Goal: Task Accomplishment & Management: Manage account settings

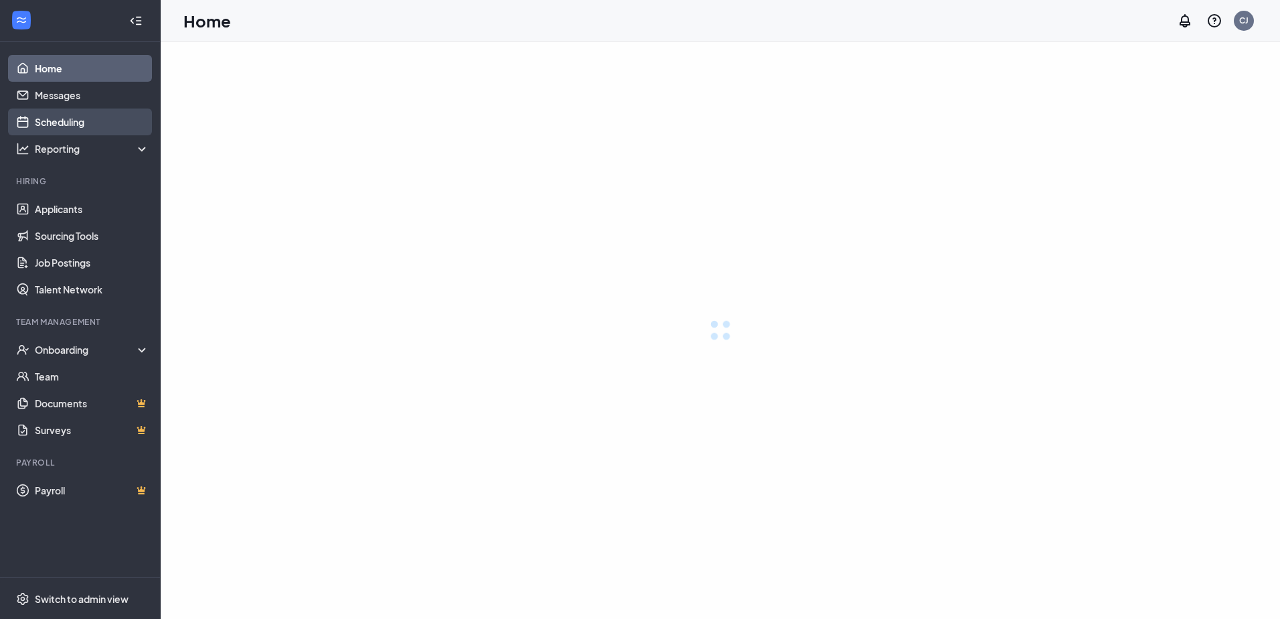
click at [94, 125] on link "Scheduling" at bounding box center [92, 121] width 114 height 27
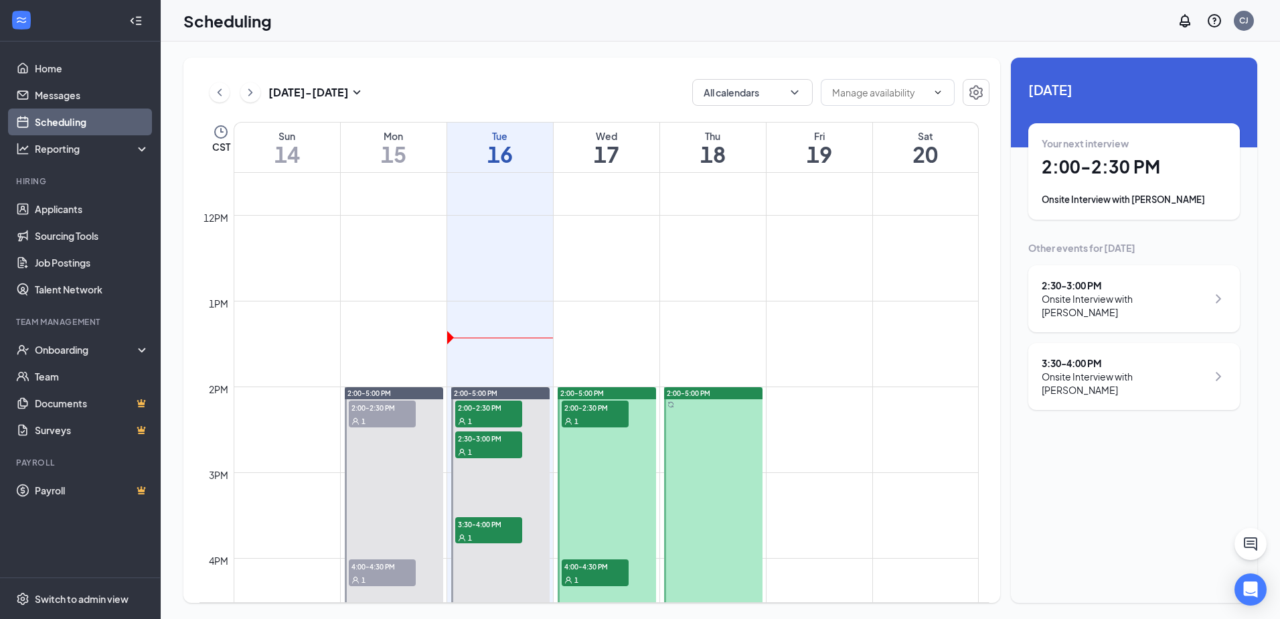
scroll to position [1004, 0]
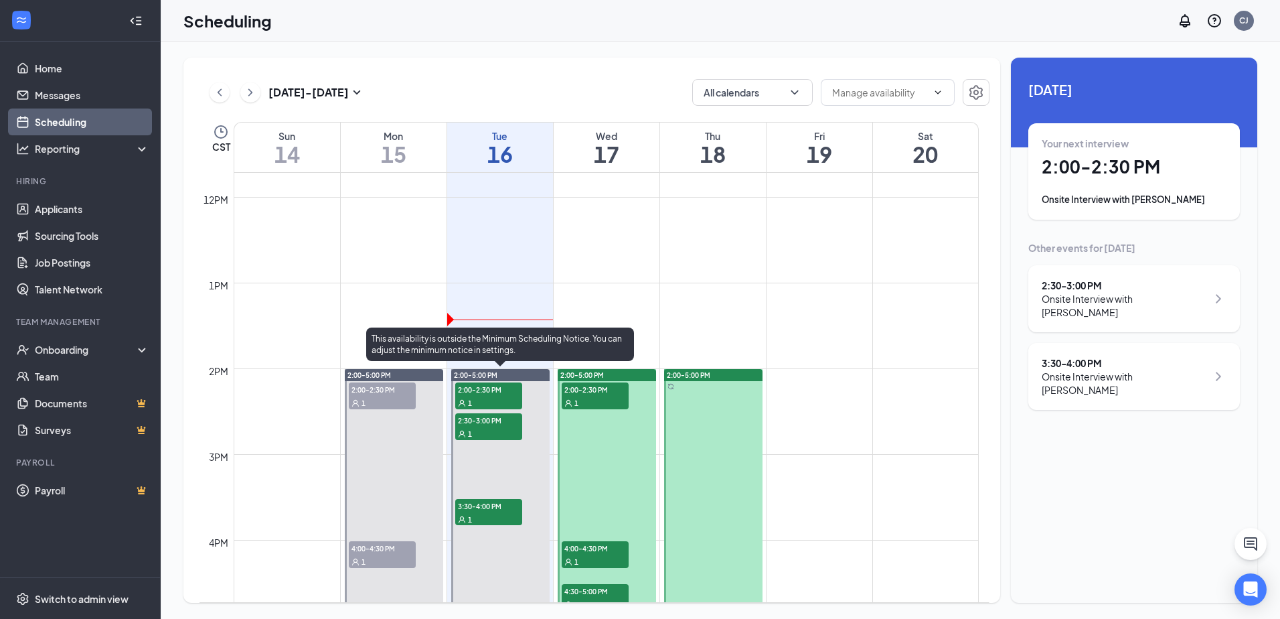
click at [488, 391] on span "2:00-2:30 PM" at bounding box center [488, 388] width 67 height 13
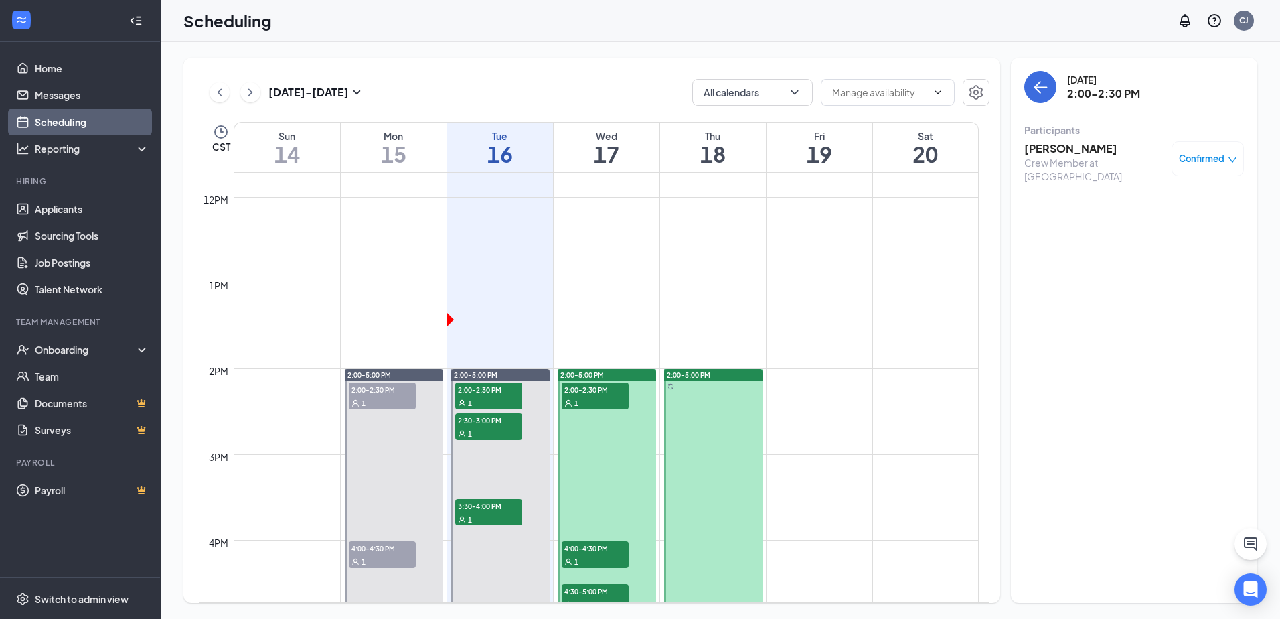
click at [1064, 147] on h3 "[PERSON_NAME]" at bounding box center [1094, 148] width 141 height 15
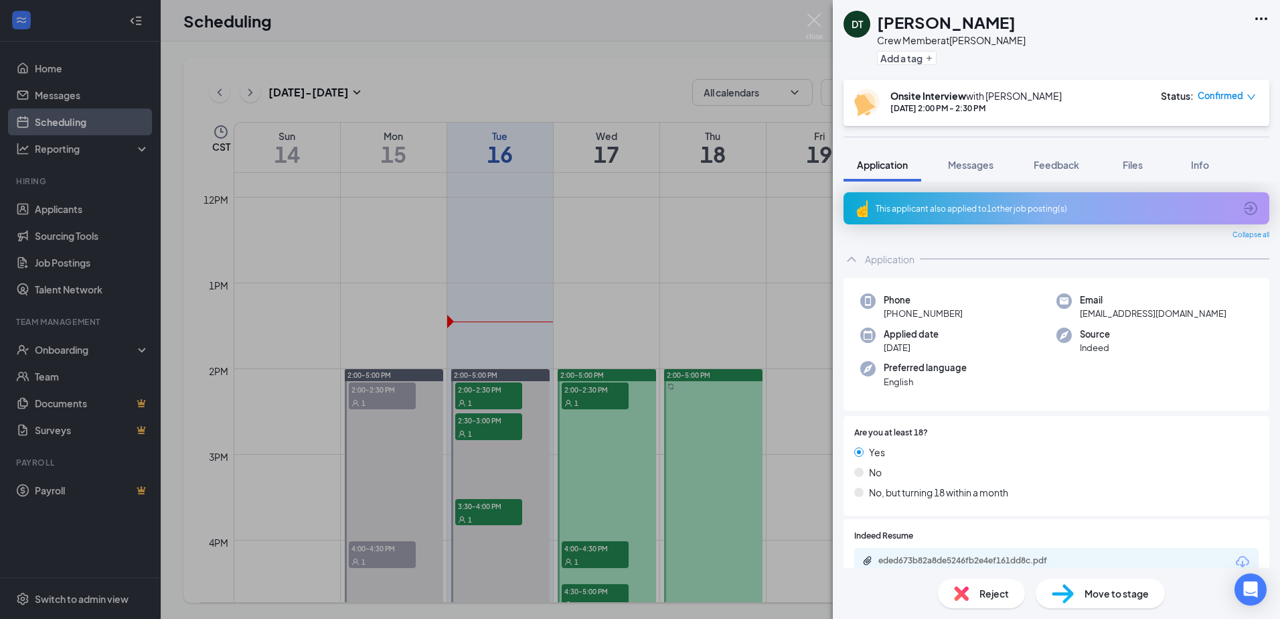
click at [1023, 203] on div "This applicant also applied to 1 other job posting(s)" at bounding box center [1055, 208] width 359 height 11
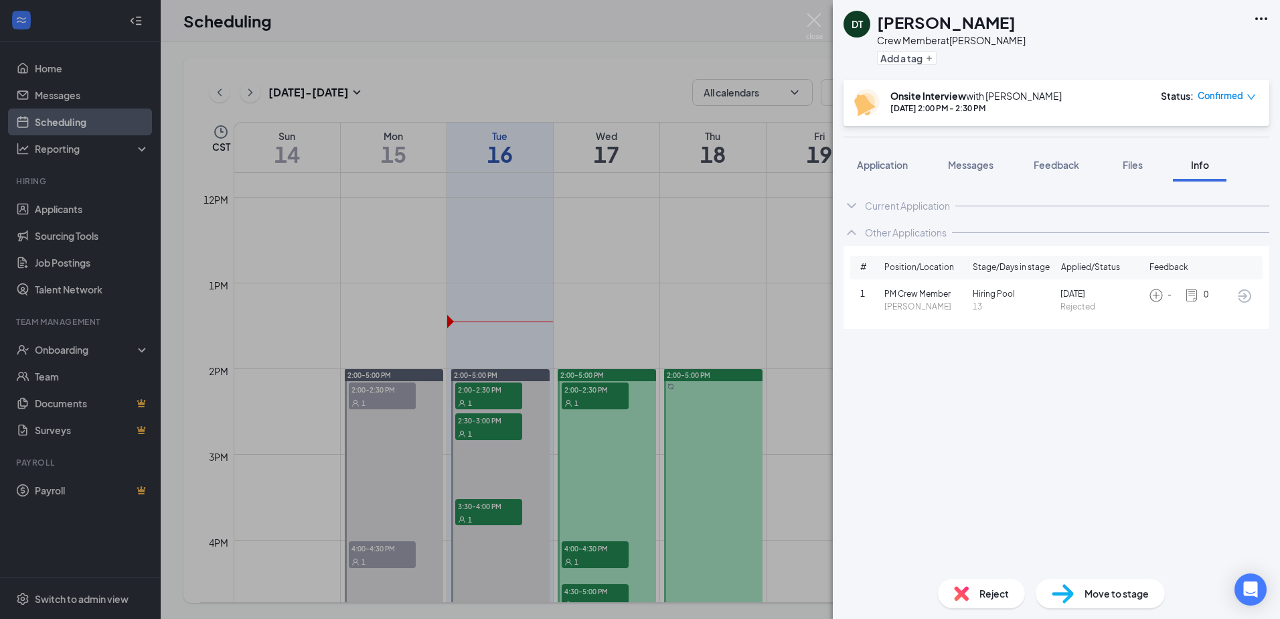
click at [1195, 294] on img at bounding box center [1191, 295] width 15 height 15
click at [1158, 295] on img at bounding box center [1156, 295] width 15 height 15
click at [1245, 298] on icon "ArrowCircle" at bounding box center [1244, 295] width 13 height 13
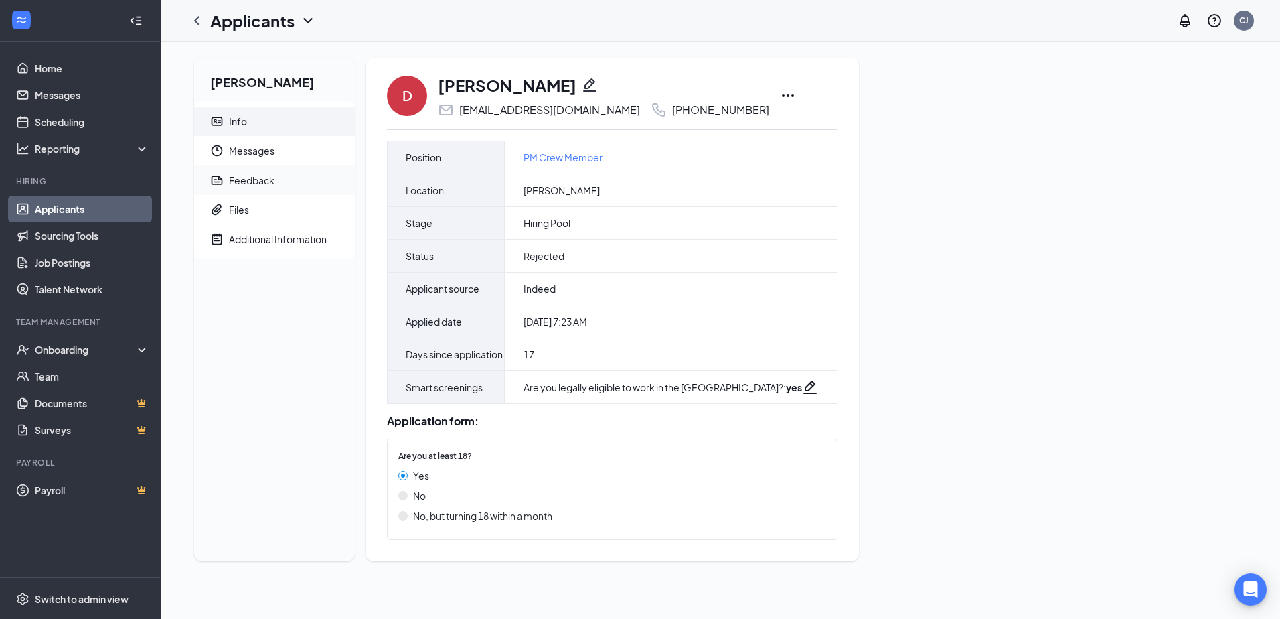
drag, startPoint x: 555, startPoint y: 256, endPoint x: 286, endPoint y: 184, distance: 278.5
click at [286, 184] on span "Feedback" at bounding box center [286, 179] width 115 height 29
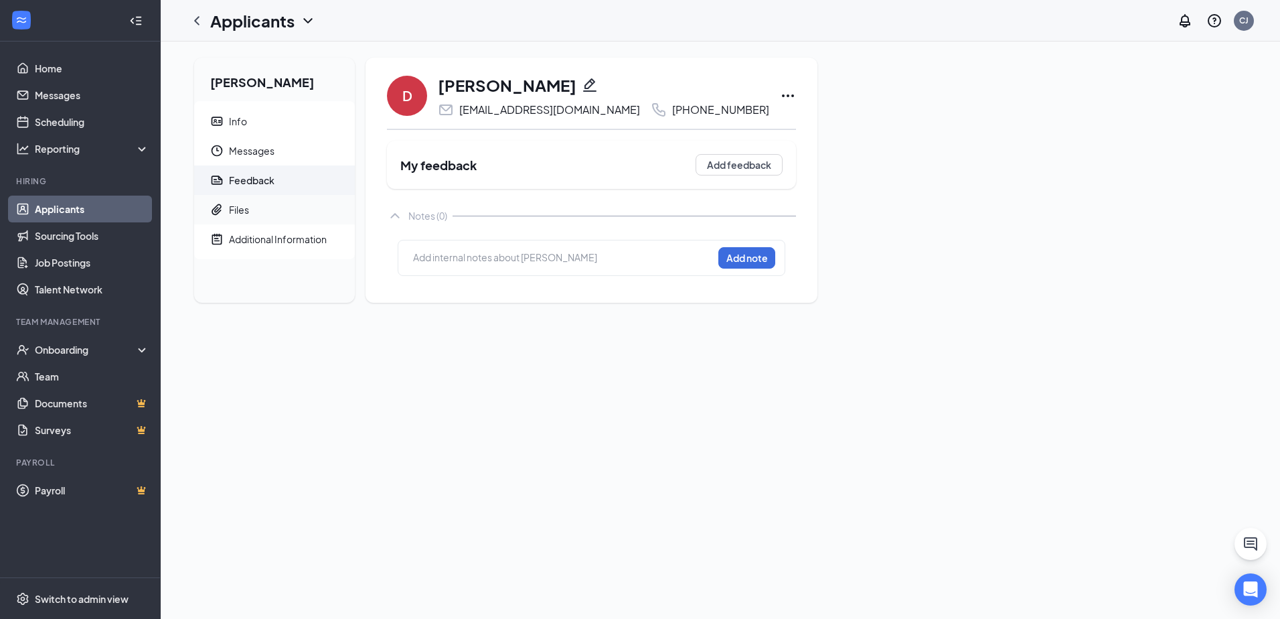
click at [250, 205] on span "Files" at bounding box center [286, 209] width 115 height 29
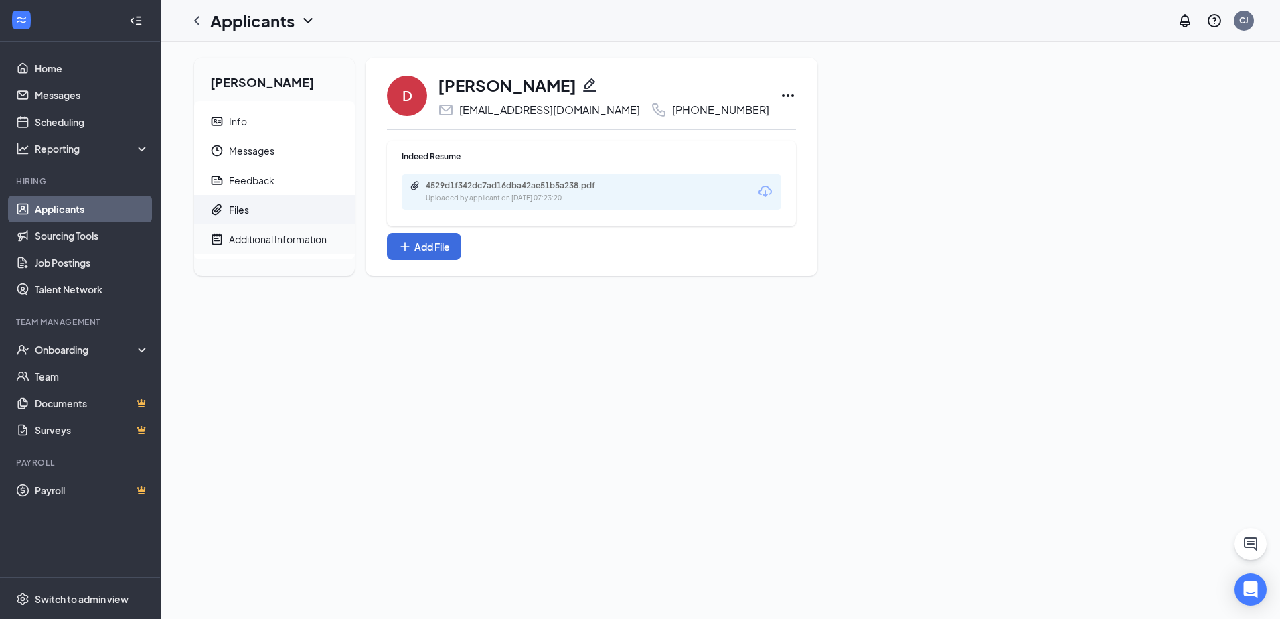
click at [261, 241] on div "Additional Information" at bounding box center [278, 238] width 98 height 13
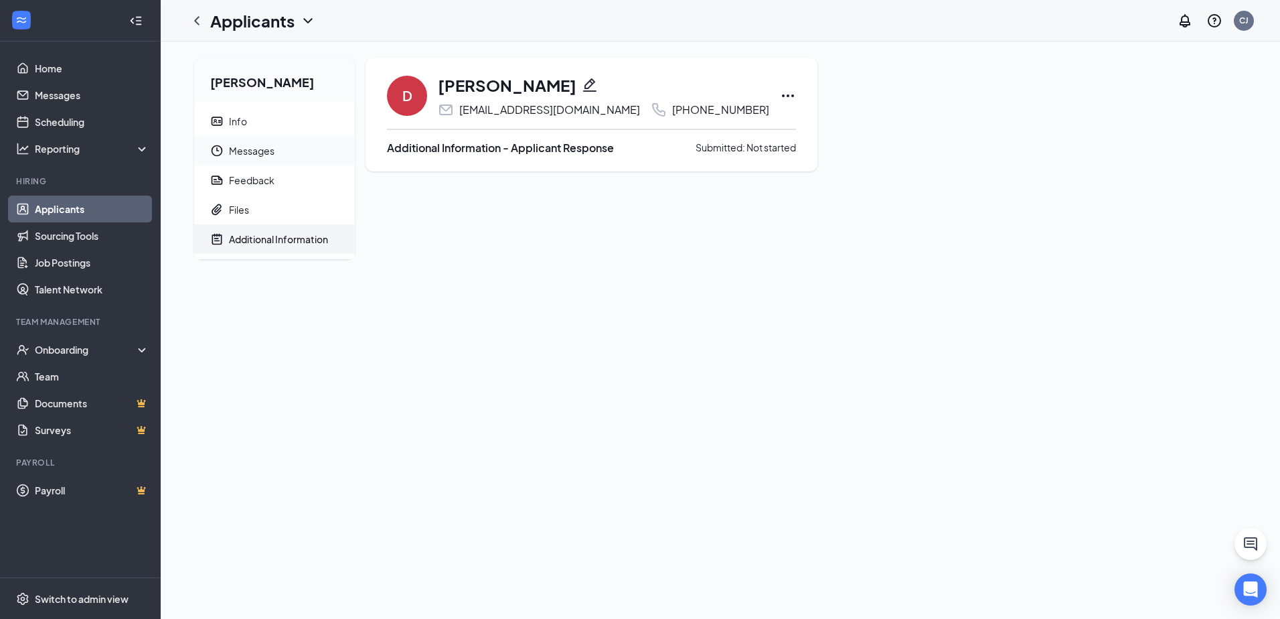
click at [252, 149] on span "Messages" at bounding box center [286, 150] width 115 height 29
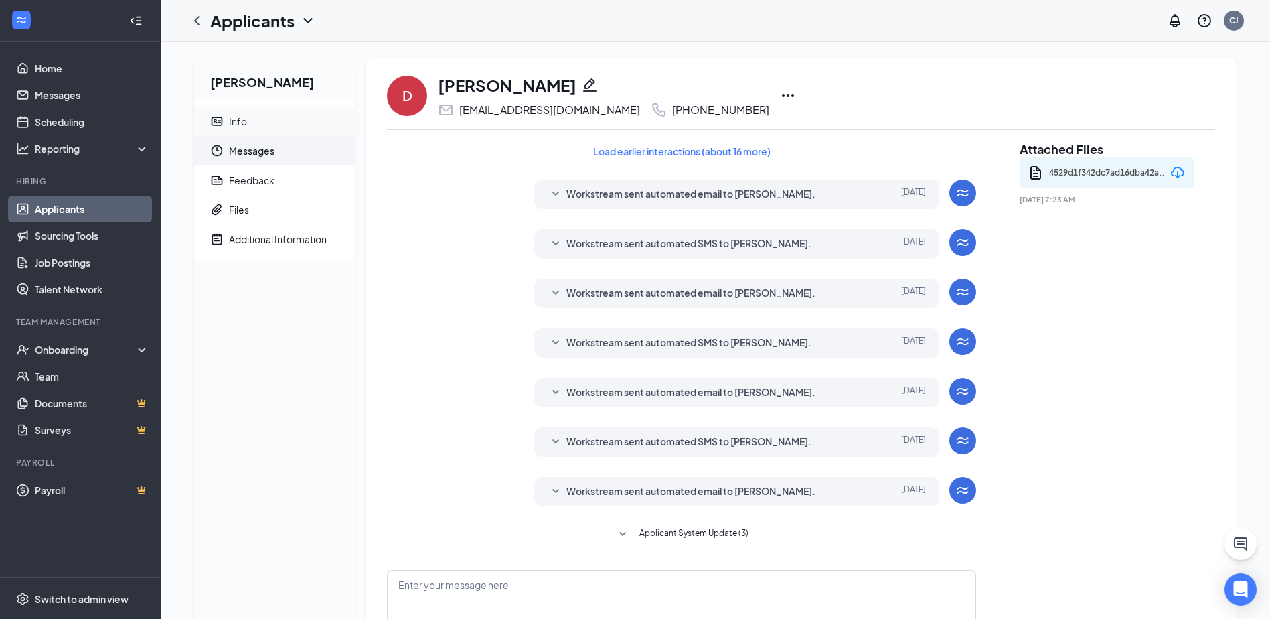
click at [234, 116] on div "Info" at bounding box center [238, 120] width 18 height 13
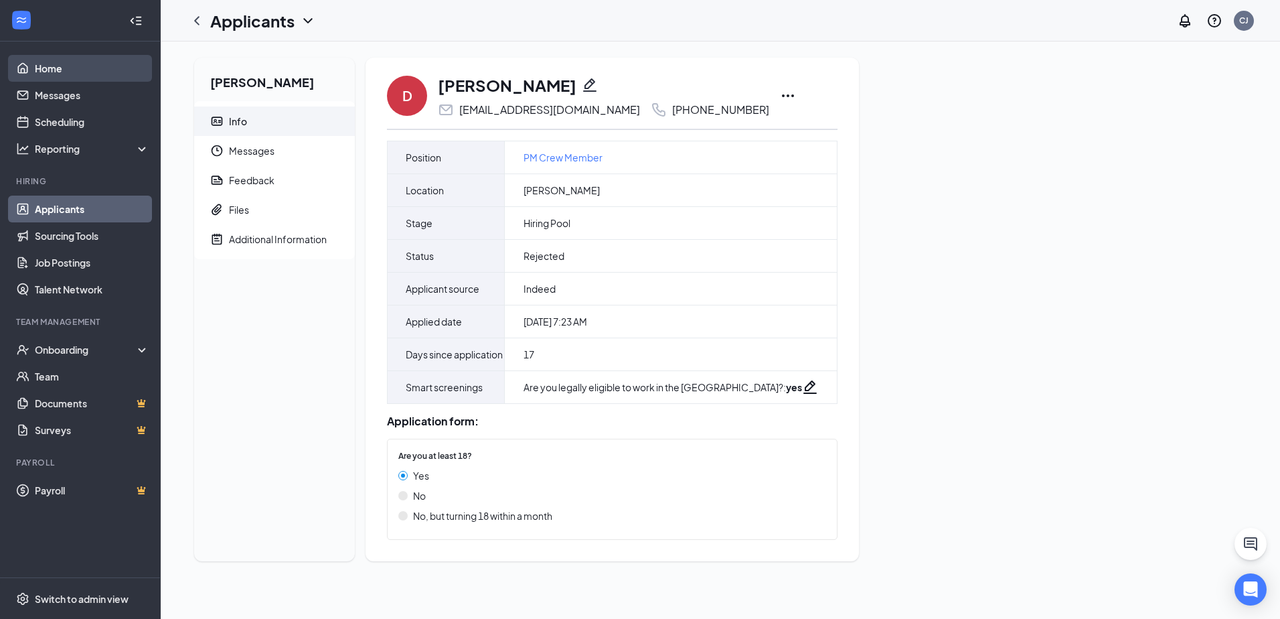
click at [67, 72] on link "Home" at bounding box center [92, 68] width 114 height 27
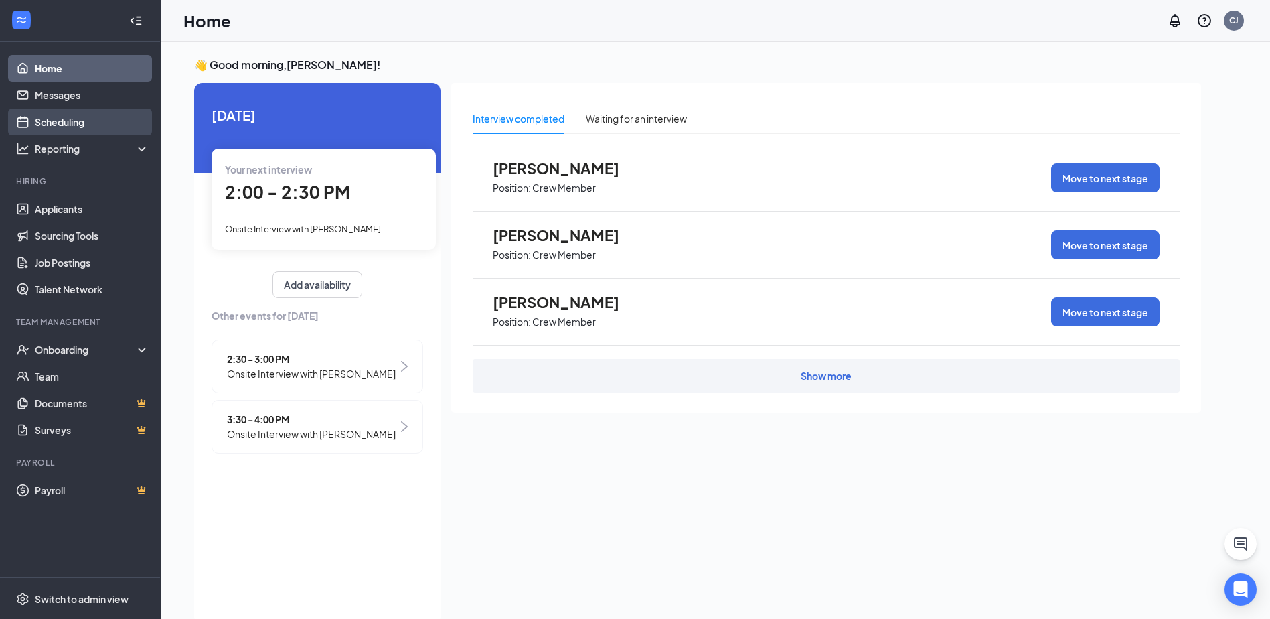
click at [68, 121] on link "Scheduling" at bounding box center [92, 121] width 114 height 27
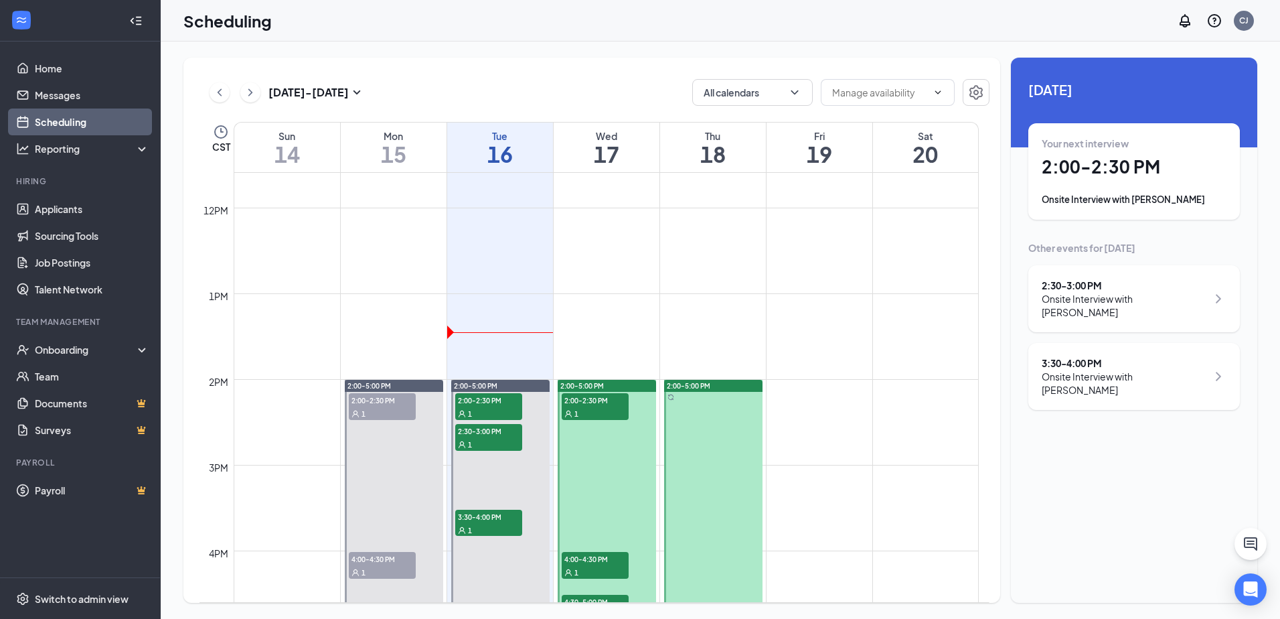
scroll to position [995, 0]
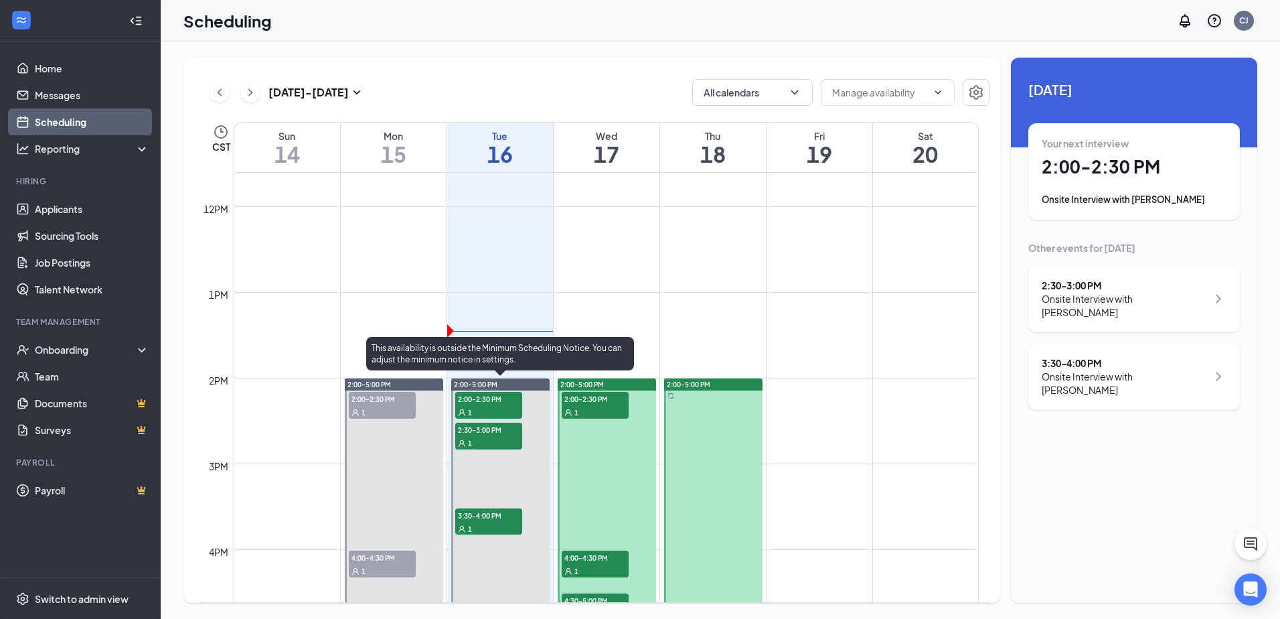
click at [497, 431] on span "2:30-3:00 PM" at bounding box center [488, 428] width 67 height 13
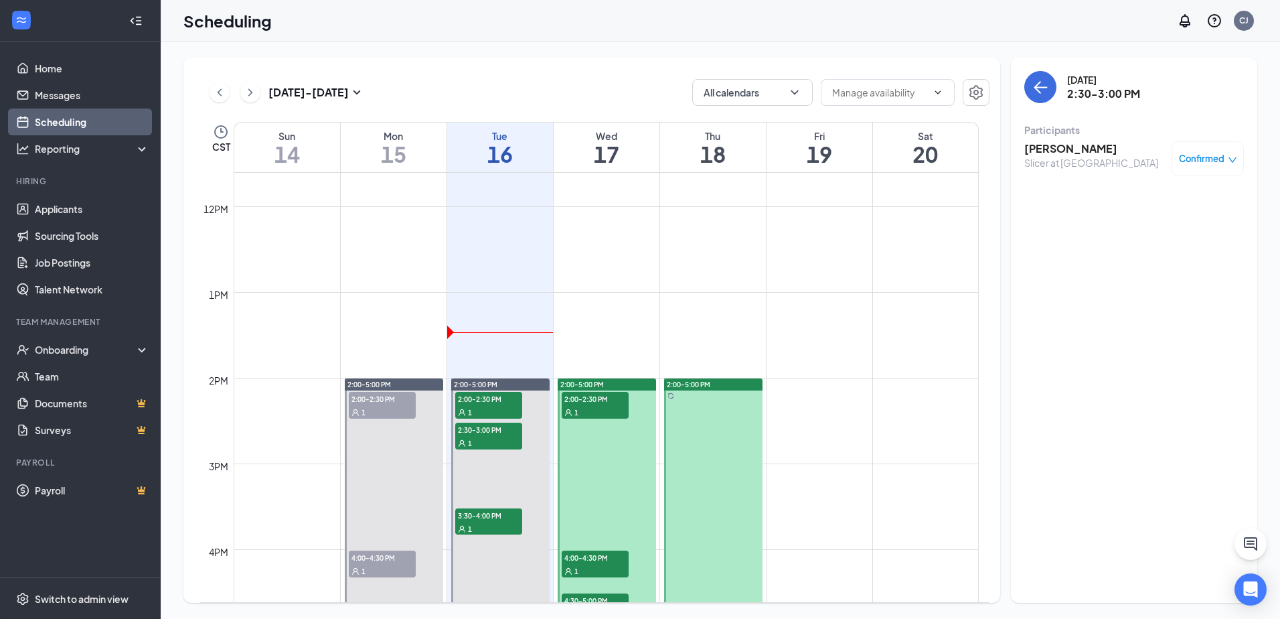
click at [1058, 150] on h3 "[PERSON_NAME]" at bounding box center [1091, 148] width 134 height 15
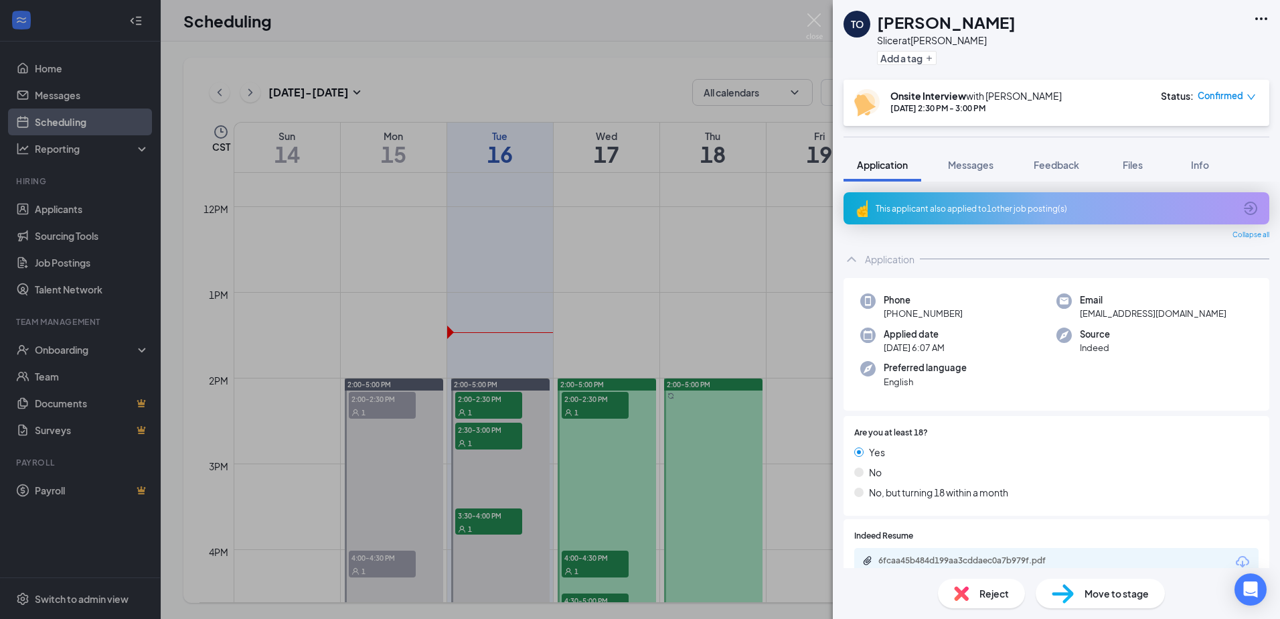
click at [1003, 210] on div "This applicant also applied to 1 other job posting(s)" at bounding box center [1055, 208] width 359 height 11
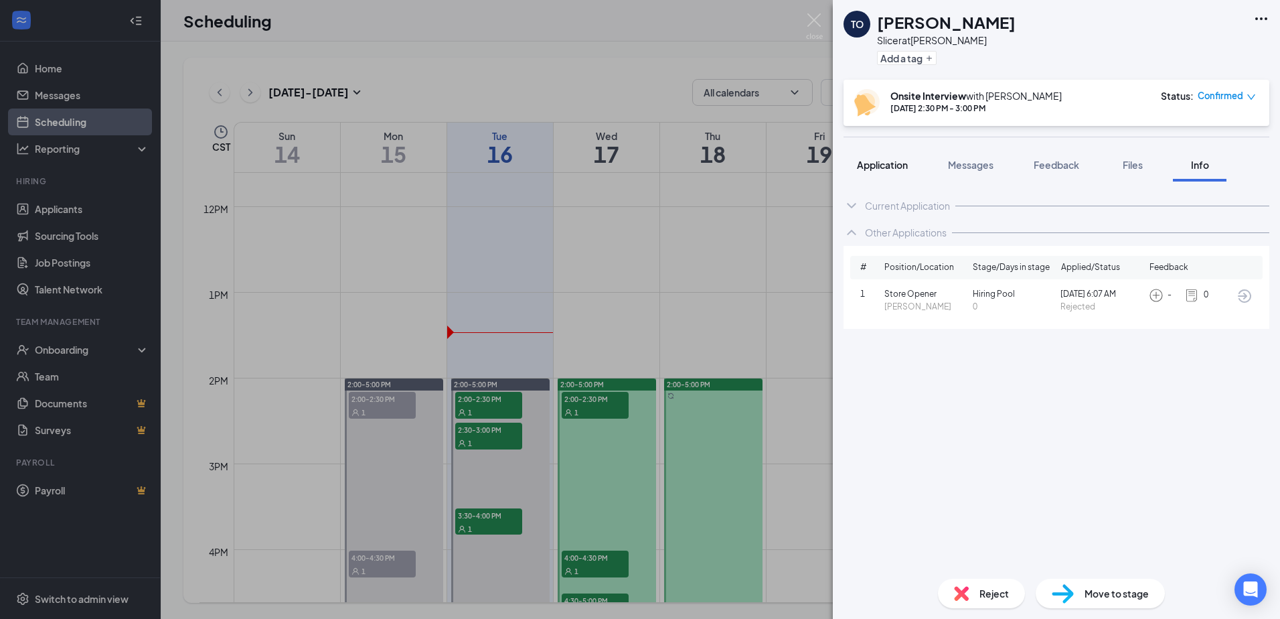
click at [912, 167] on button "Application" at bounding box center [883, 164] width 78 height 33
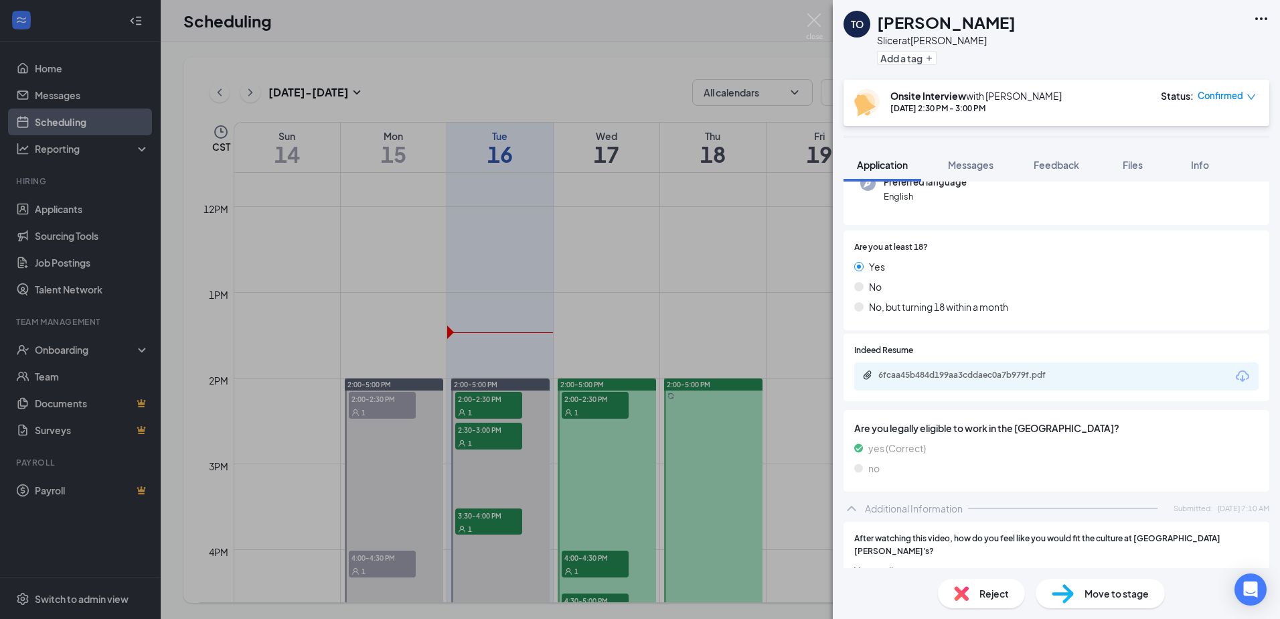
scroll to position [192, 0]
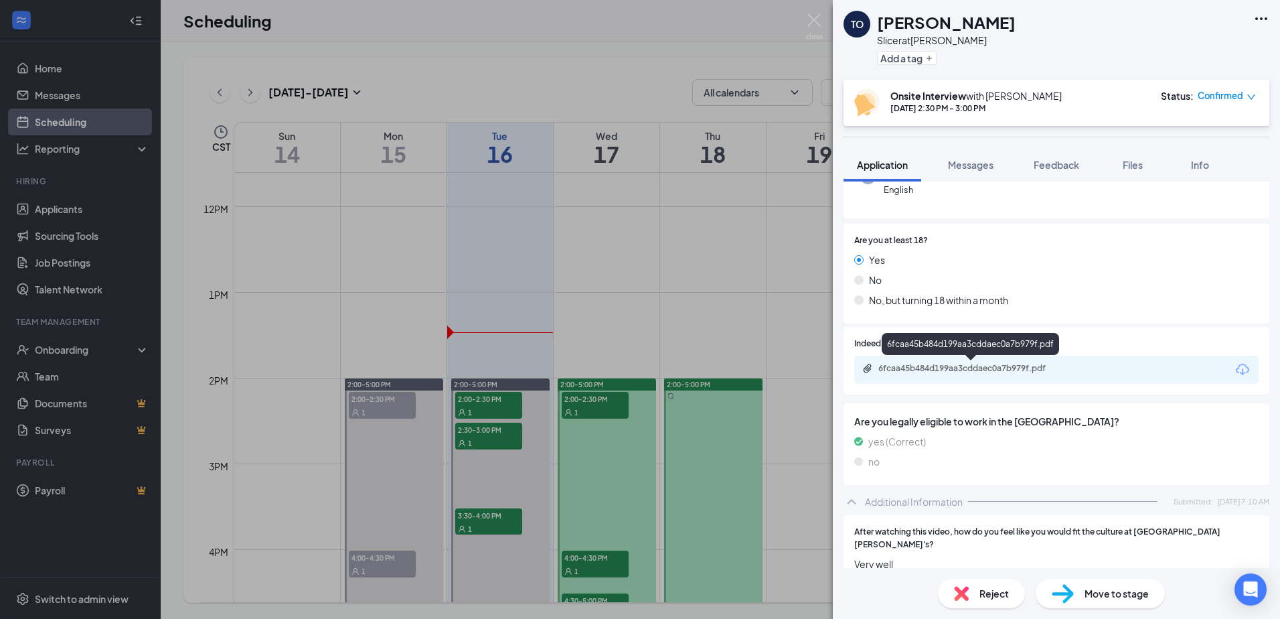
click at [1016, 367] on div "6fcaa45b484d199aa3cddaec0a7b979f.pdf" at bounding box center [971, 368] width 187 height 11
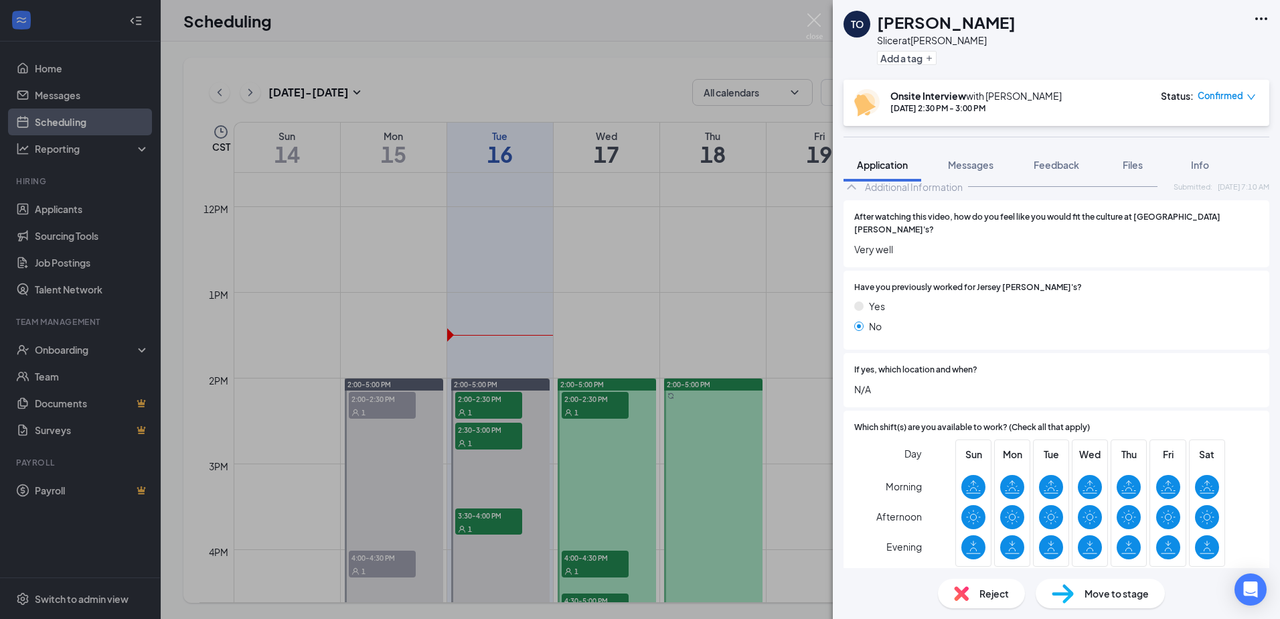
scroll to position [511, 0]
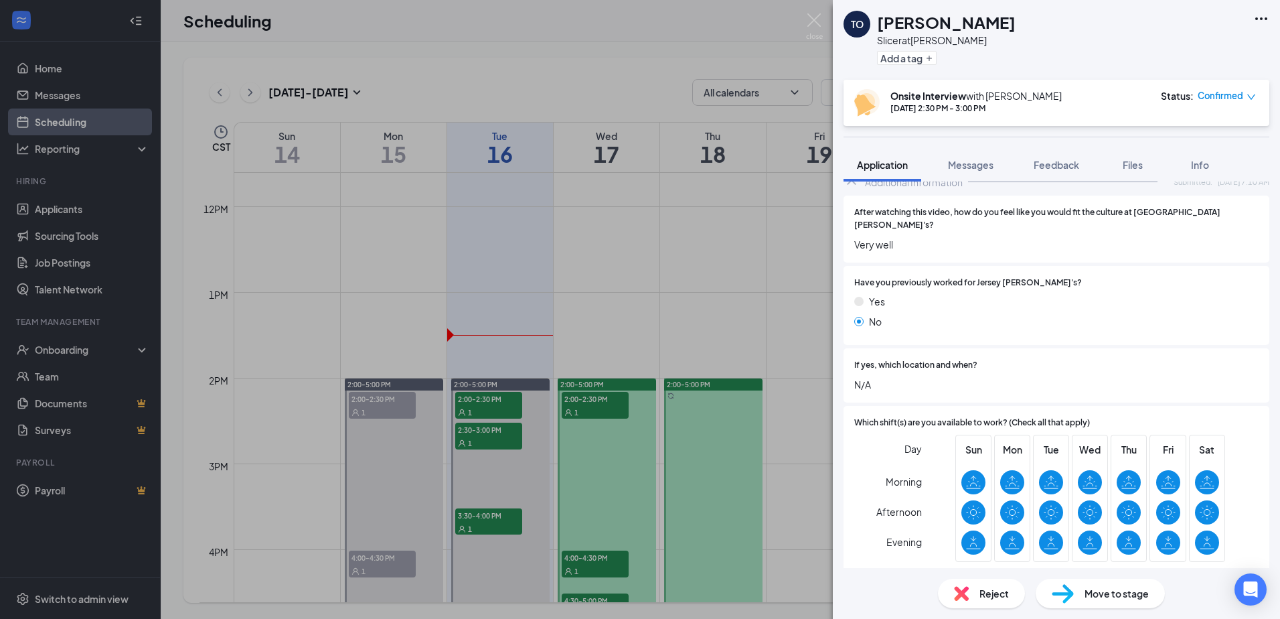
drag, startPoint x: 495, startPoint y: 384, endPoint x: 493, endPoint y: 391, distance: 7.2
click at [494, 385] on div "TO [PERSON_NAME] Slicer at [PERSON_NAME] Add a tag Onsite Interview with [PERSO…" at bounding box center [640, 309] width 1280 height 619
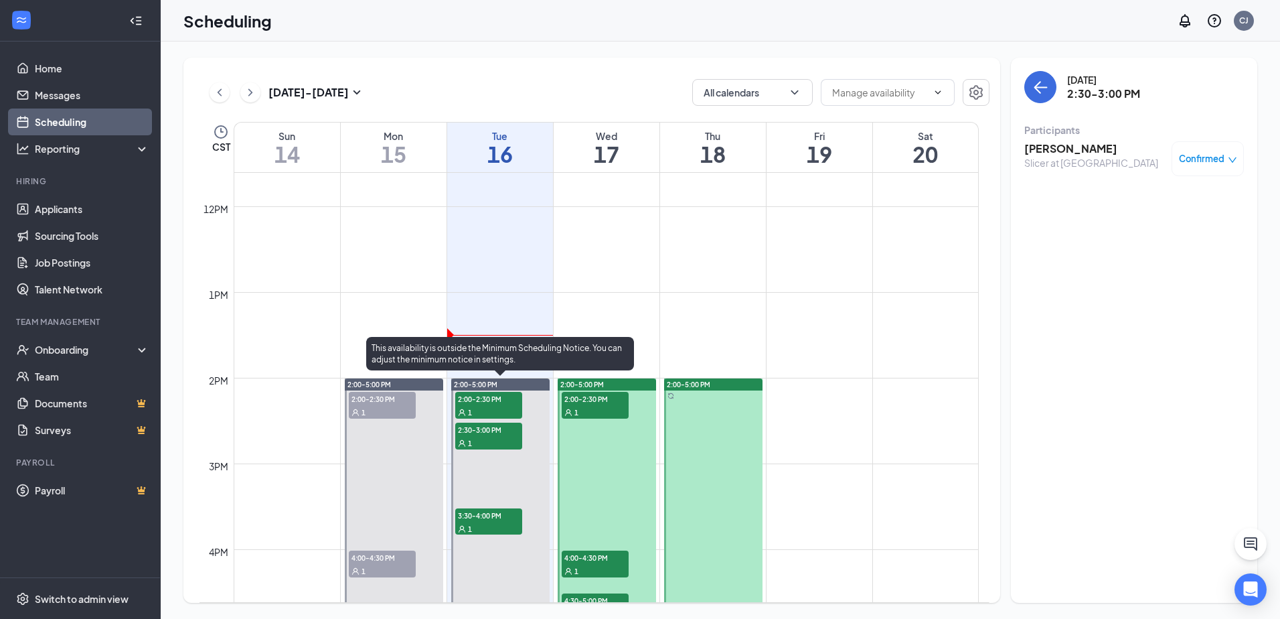
click at [492, 397] on span "2:00-2:30 PM" at bounding box center [488, 398] width 67 height 13
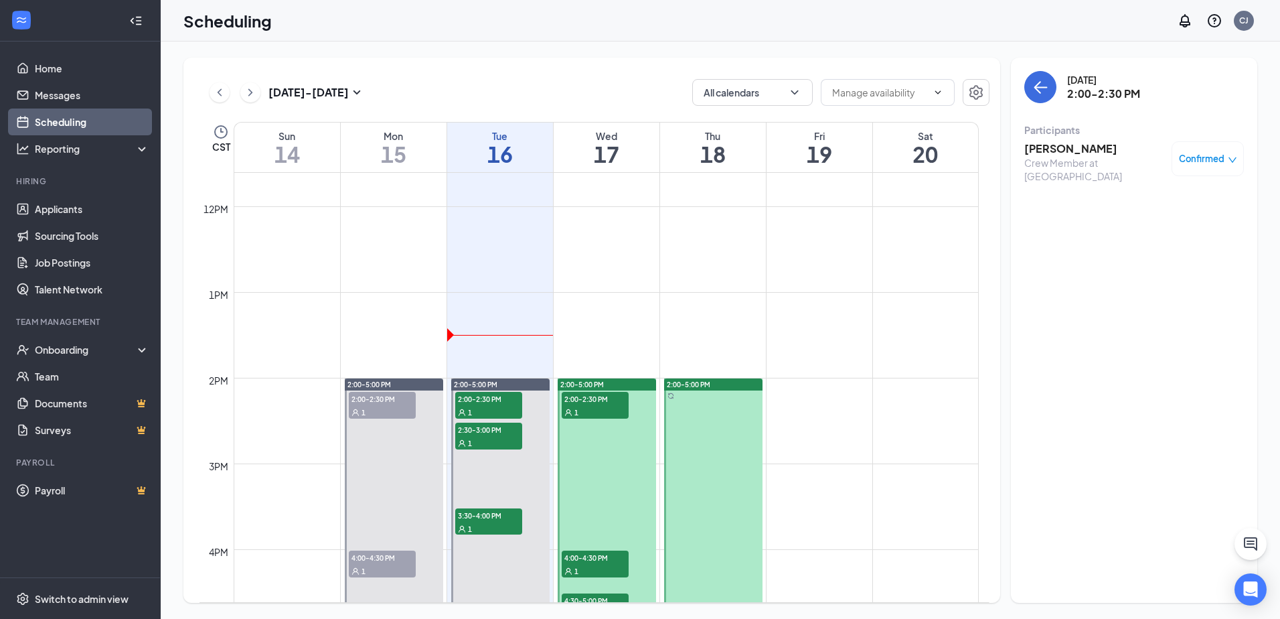
click at [1091, 147] on h3 "[PERSON_NAME]" at bounding box center [1094, 148] width 141 height 15
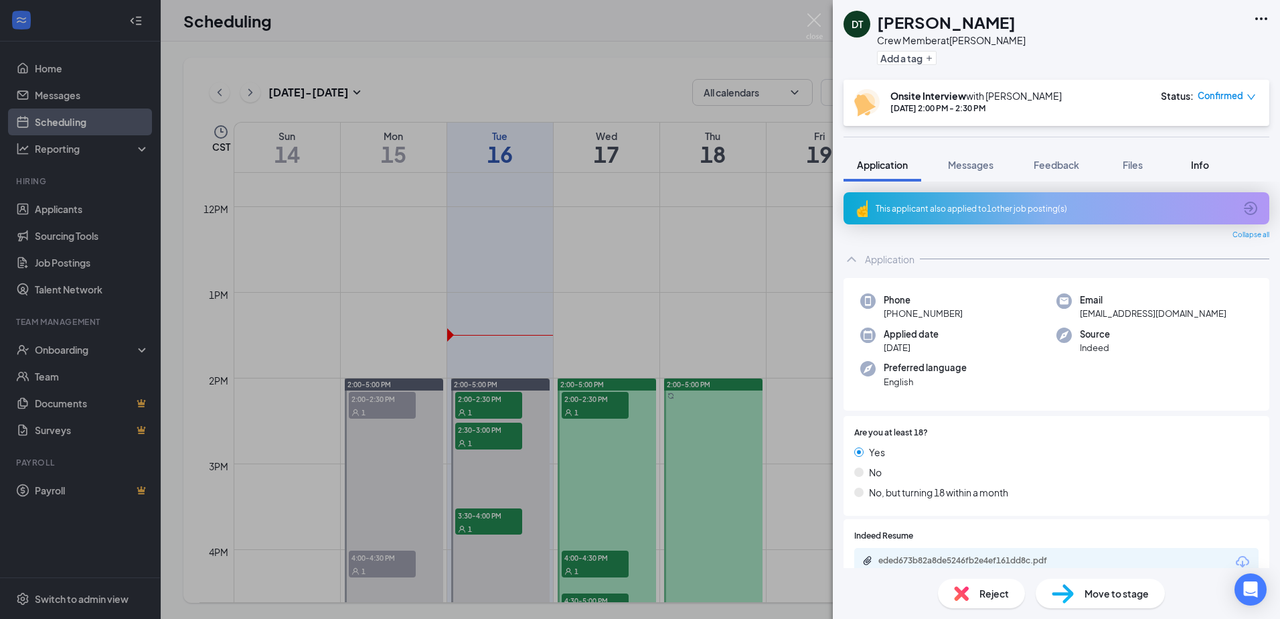
click at [1200, 166] on span "Info" at bounding box center [1200, 165] width 18 height 12
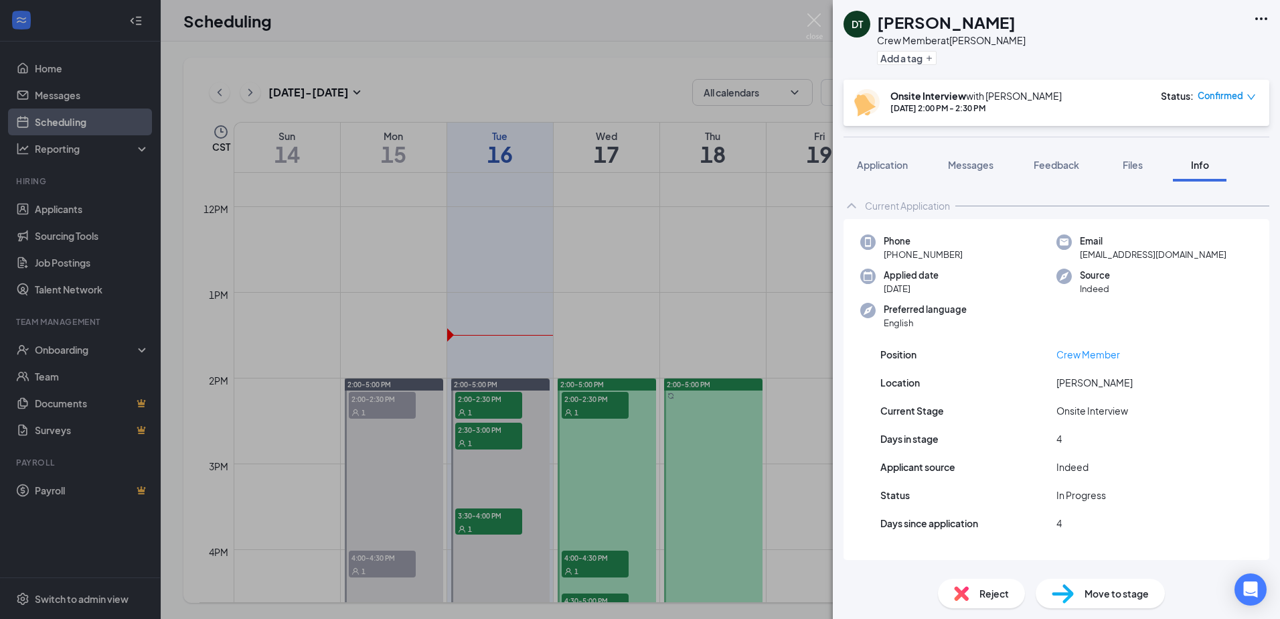
scroll to position [19, 0]
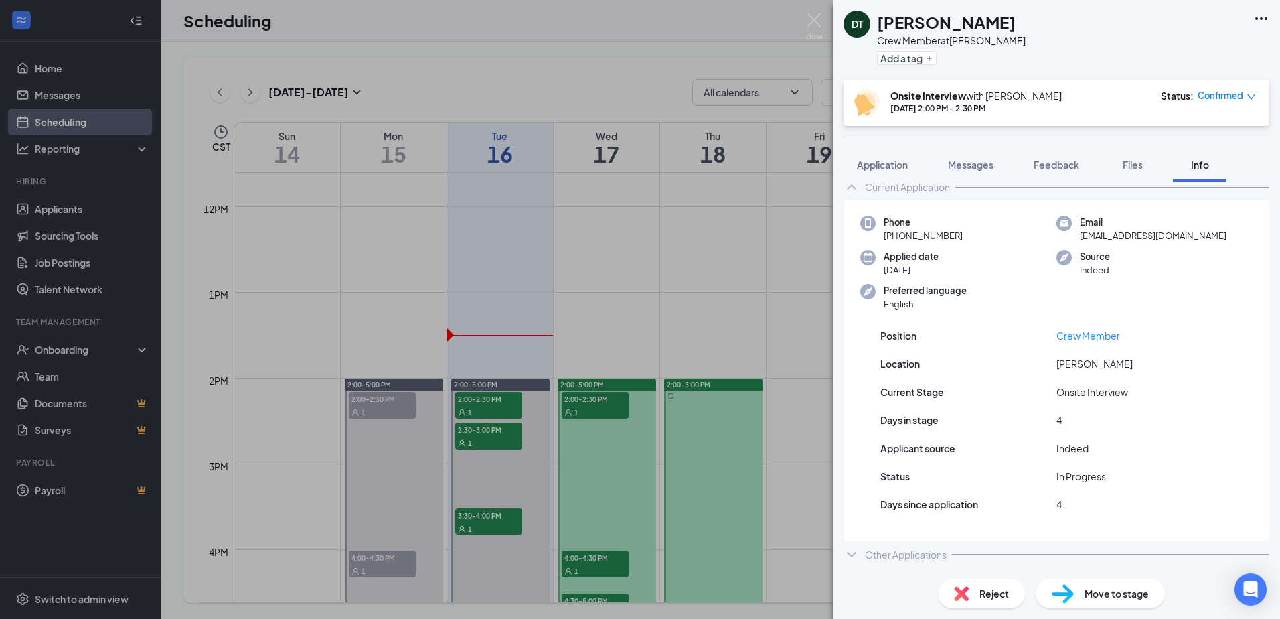
click at [1137, 138] on div "DT [PERSON_NAME] Crew Member at [PERSON_NAME] Add a tag Onsite Interview with […" at bounding box center [1056, 309] width 447 height 619
click at [1137, 163] on span "Files" at bounding box center [1133, 165] width 20 height 12
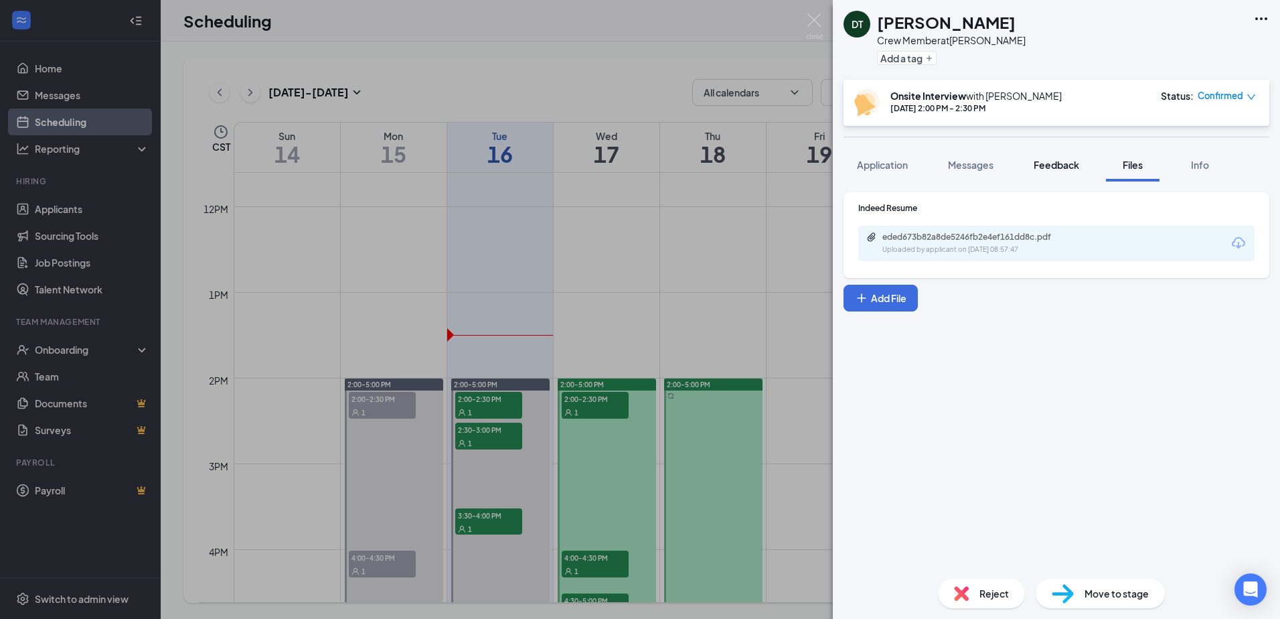
click at [1056, 167] on span "Feedback" at bounding box center [1057, 165] width 46 height 12
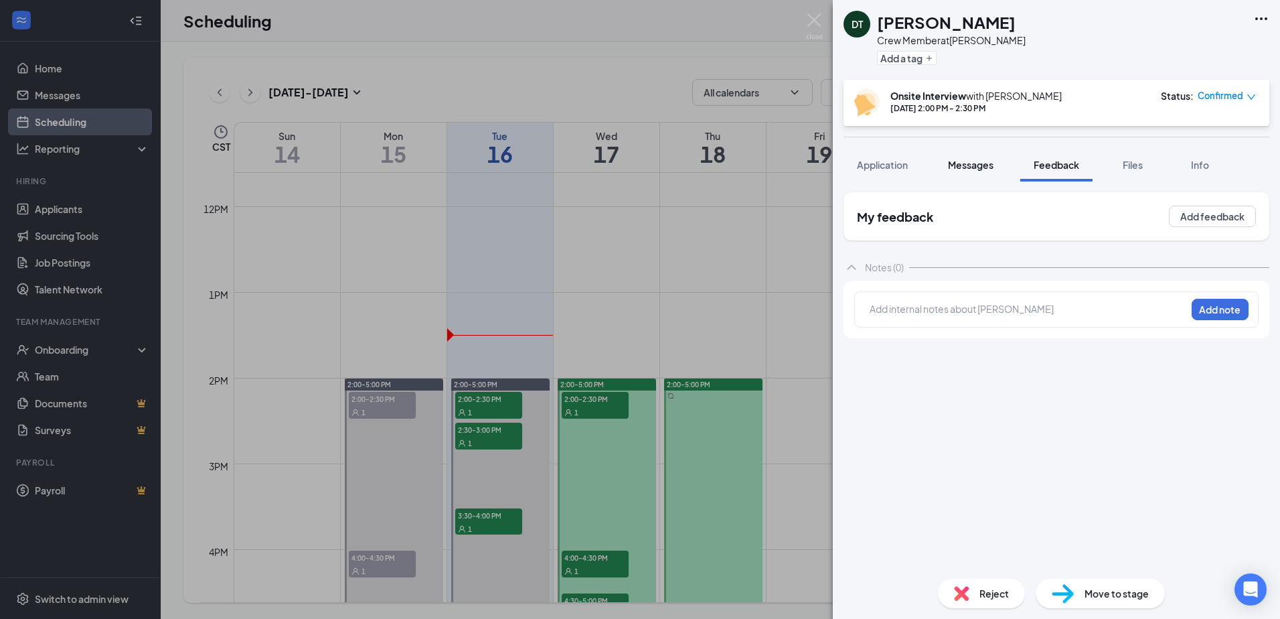
click at [989, 174] on button "Messages" at bounding box center [971, 164] width 72 height 33
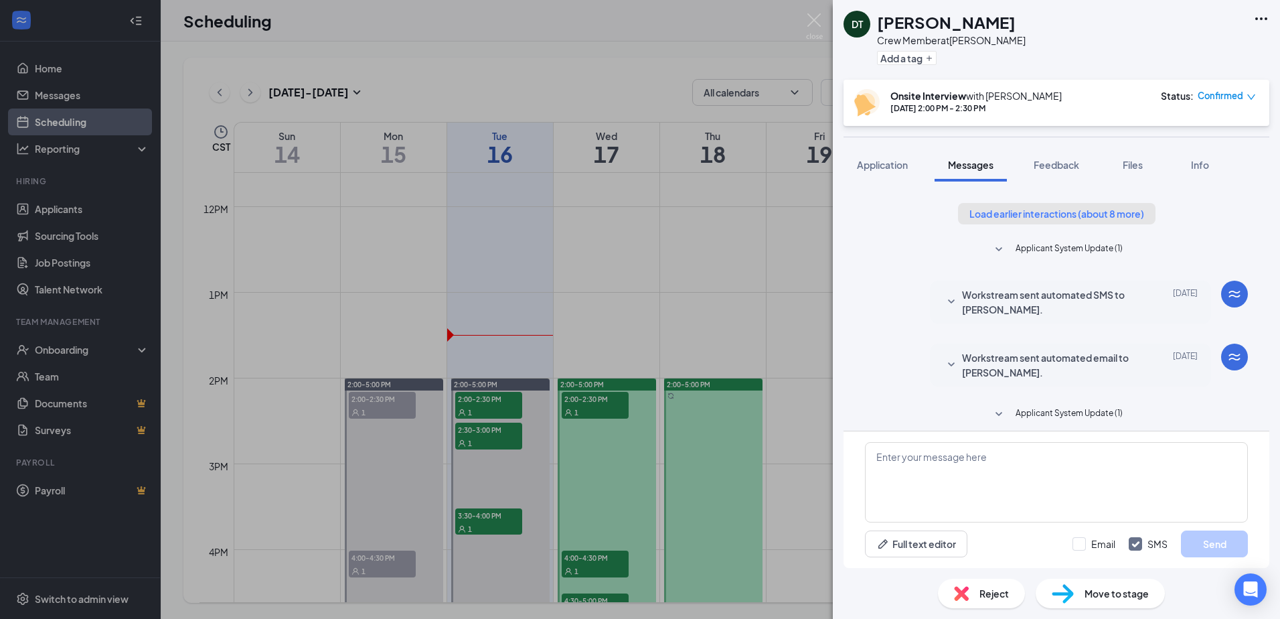
click at [1048, 206] on button "Load earlier interactions (about 8 more)" at bounding box center [1056, 213] width 197 height 21
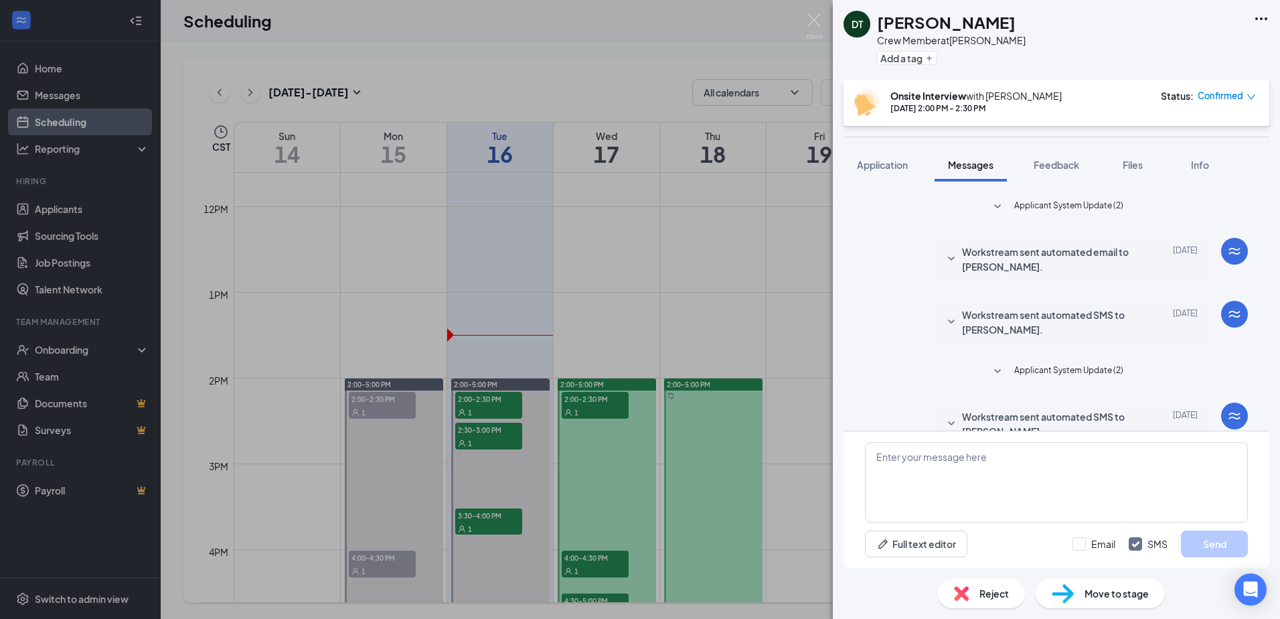
click at [1083, 256] on span "Workstream sent automated email to [PERSON_NAME]." at bounding box center [1049, 258] width 175 height 29
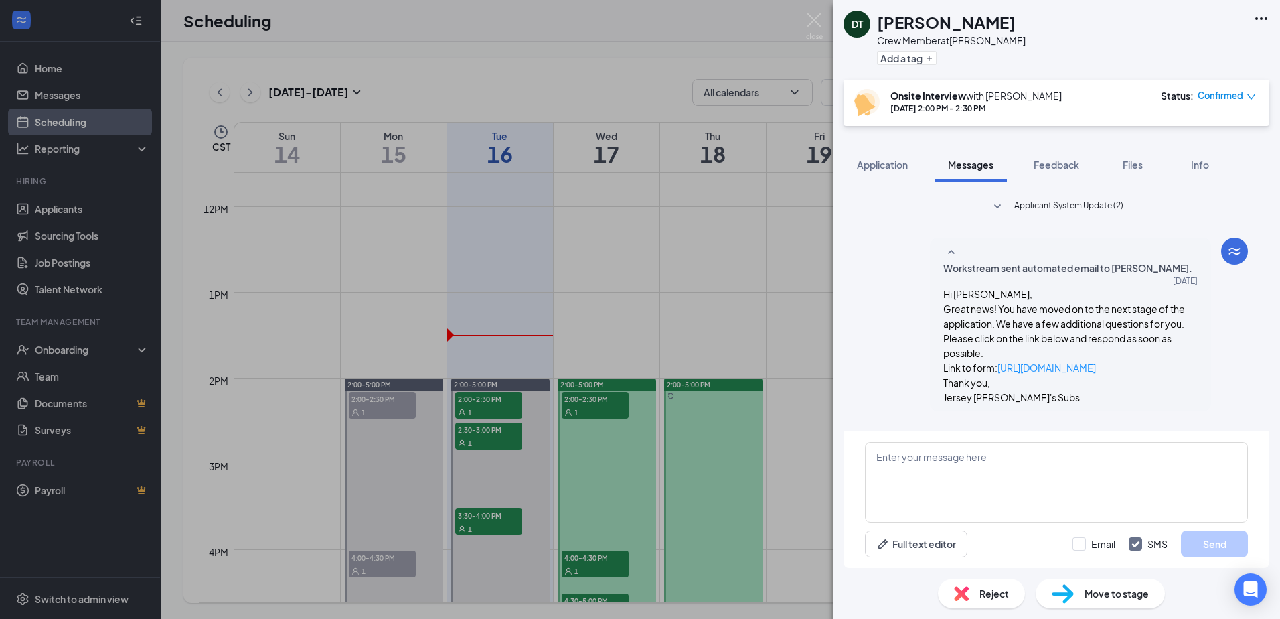
click at [1083, 260] on span "Workstream sent automated email to [PERSON_NAME]." at bounding box center [1067, 267] width 249 height 15
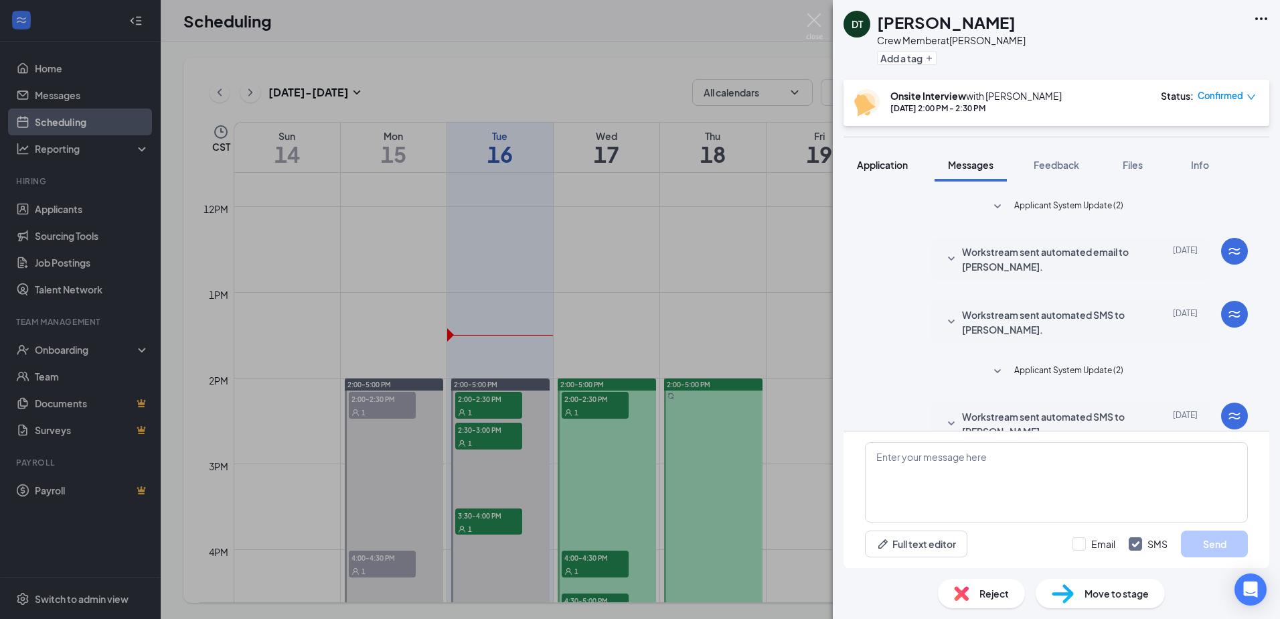
drag, startPoint x: 902, startPoint y: 168, endPoint x: 911, endPoint y: 165, distance: 9.3
click at [902, 167] on span "Application" at bounding box center [882, 165] width 51 height 12
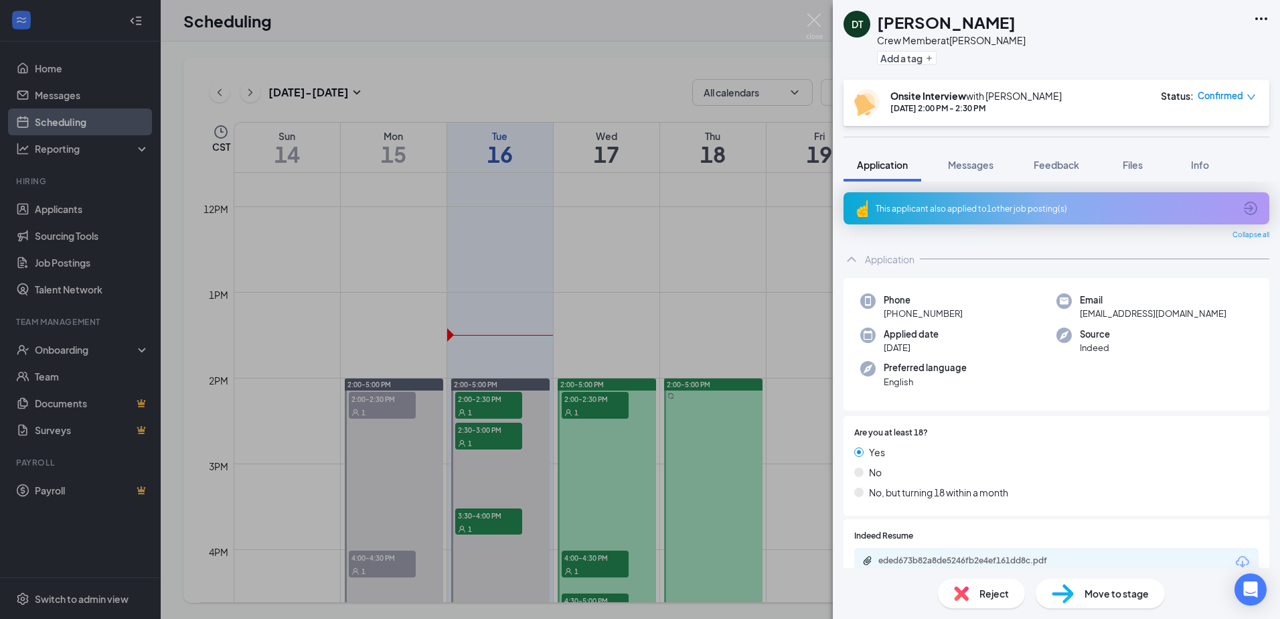
click at [1072, 220] on div "This applicant also applied to 1 other job posting(s)" at bounding box center [1057, 208] width 426 height 32
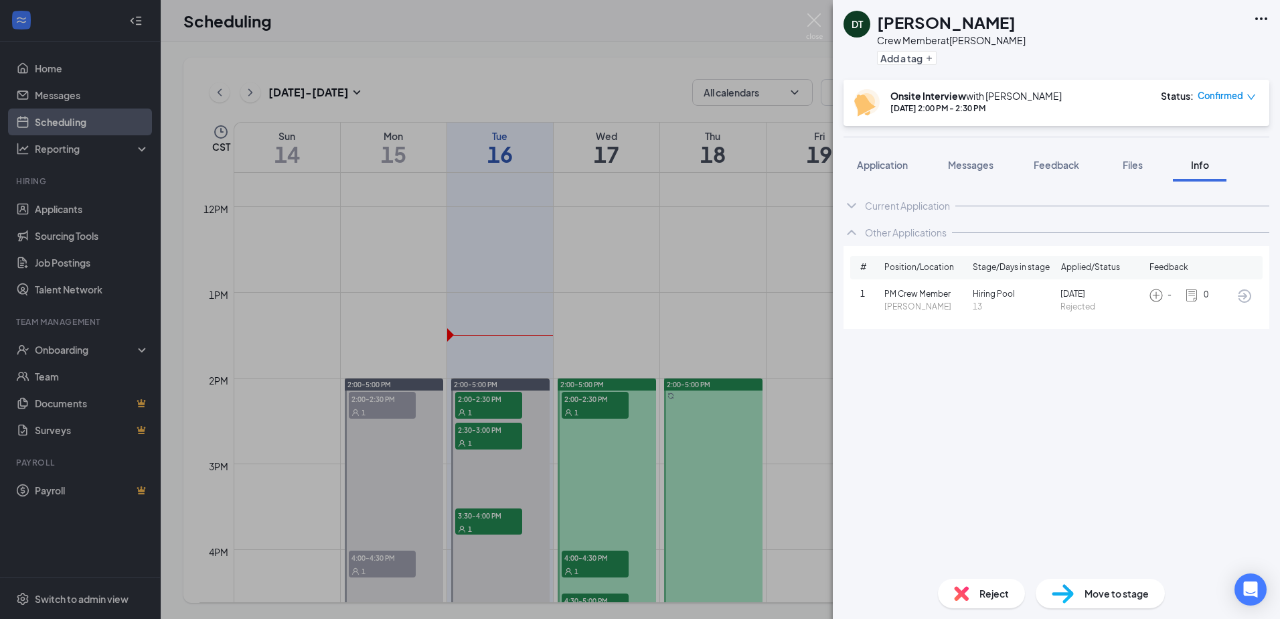
drag, startPoint x: 891, startPoint y: 160, endPoint x: 823, endPoint y: 2, distance: 172.1
click at [890, 160] on span "Application" at bounding box center [882, 165] width 51 height 12
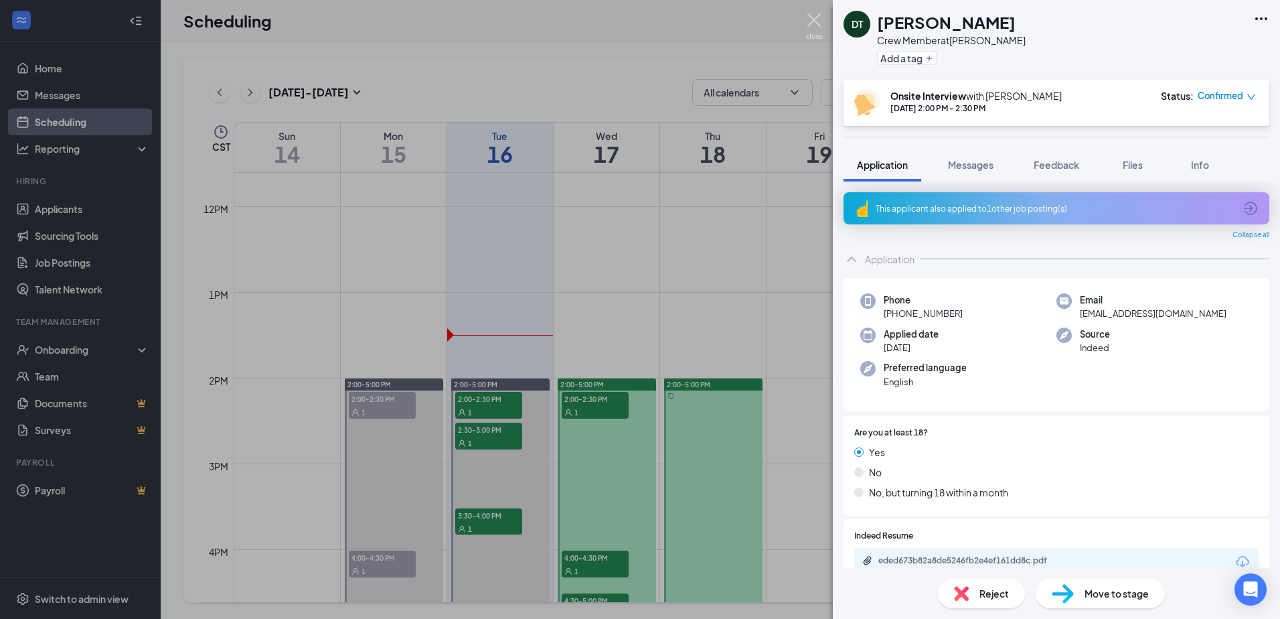
click at [818, 23] on img at bounding box center [814, 26] width 17 height 26
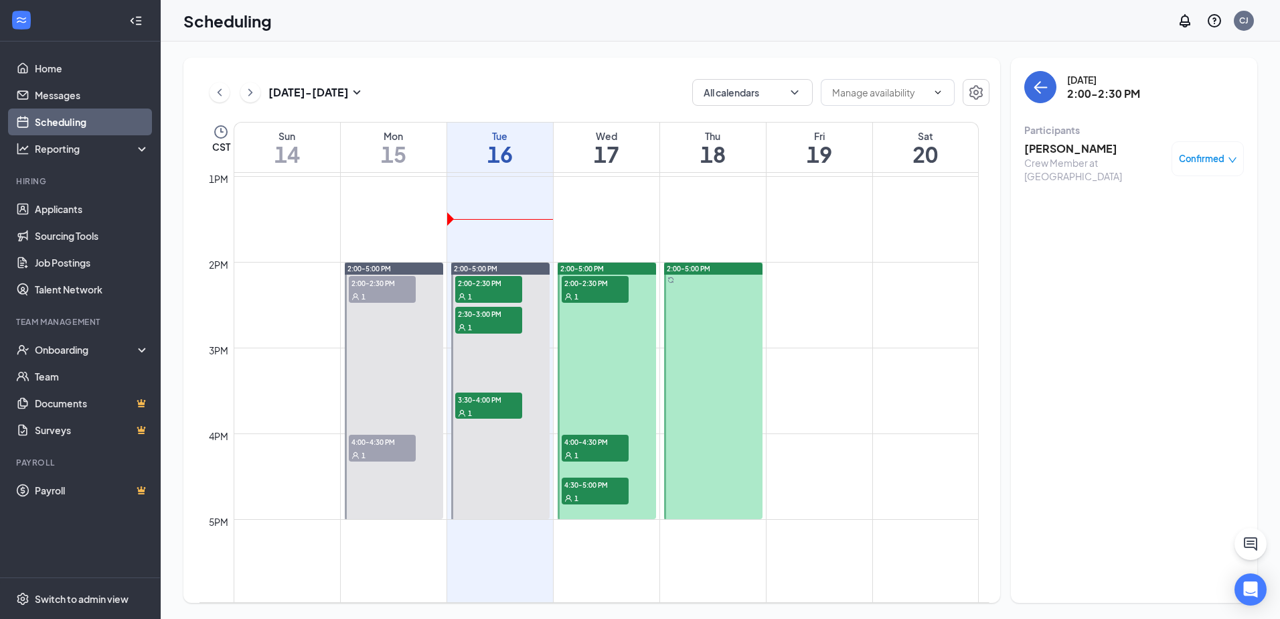
scroll to position [1129, 0]
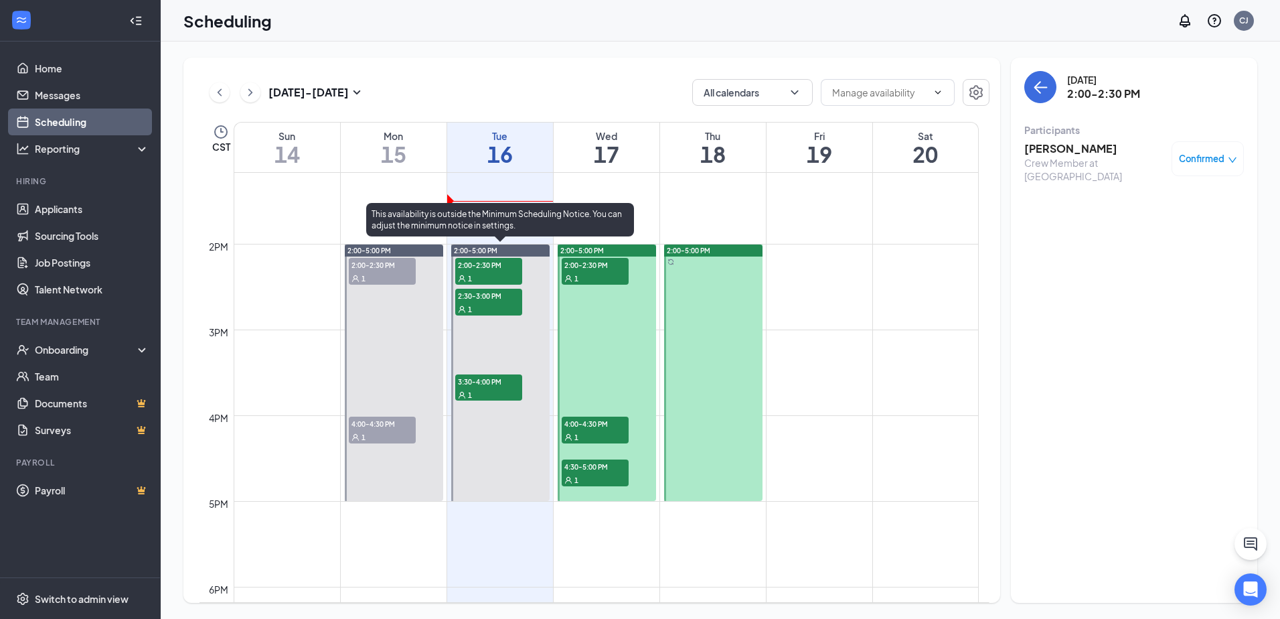
click at [490, 383] on span "3:30-4:00 PM" at bounding box center [488, 380] width 67 height 13
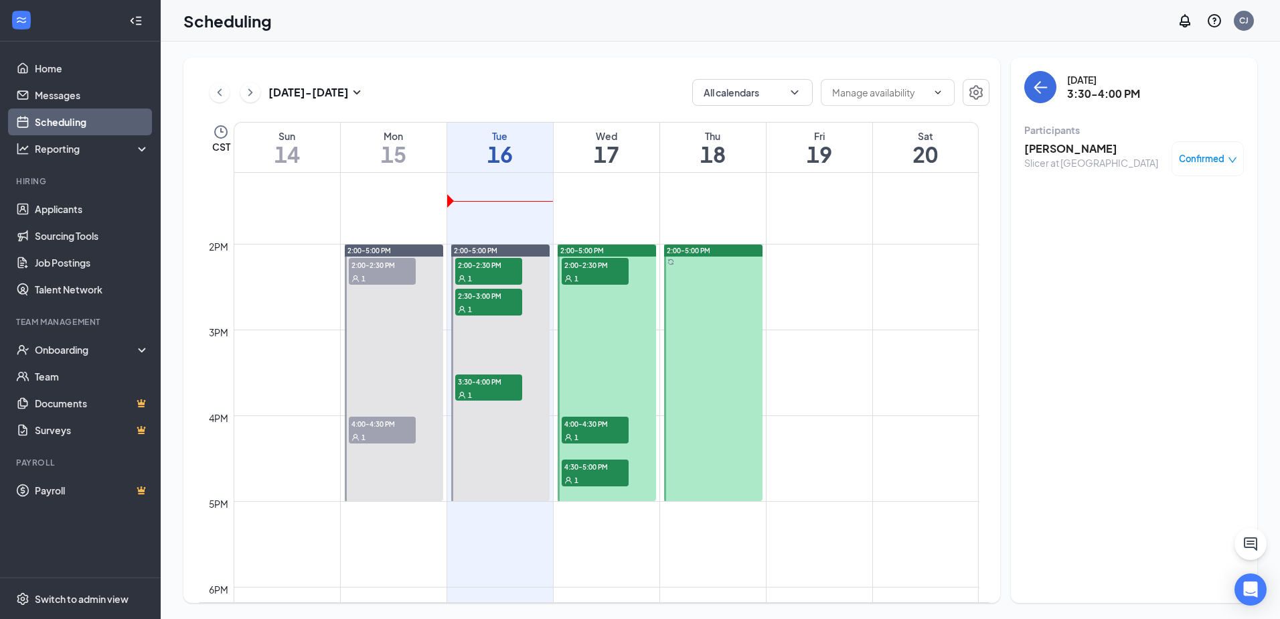
click at [1095, 145] on h3 "[PERSON_NAME]" at bounding box center [1091, 148] width 134 height 15
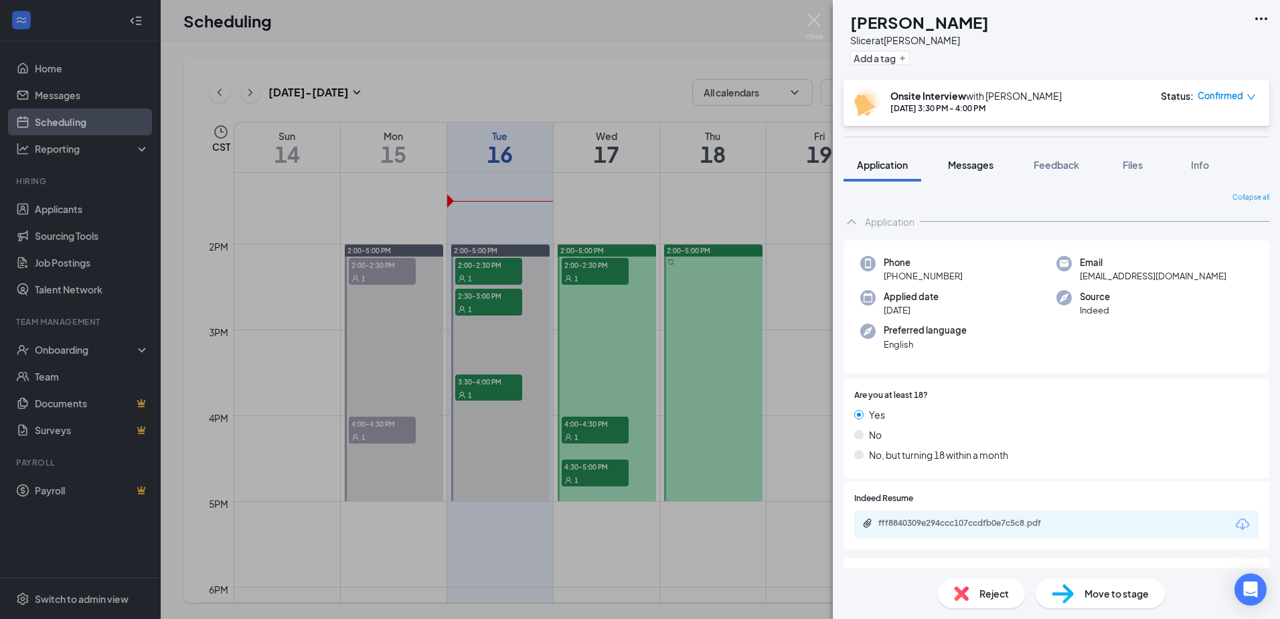
click at [969, 159] on span "Messages" at bounding box center [971, 165] width 46 height 12
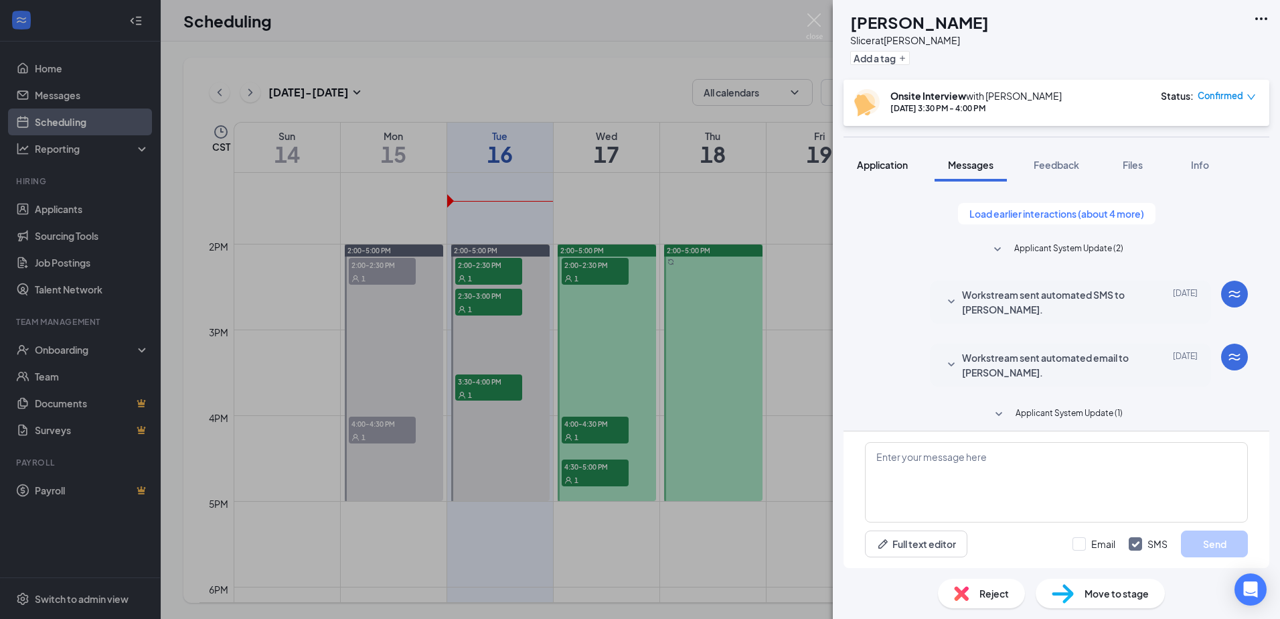
scroll to position [171, 0]
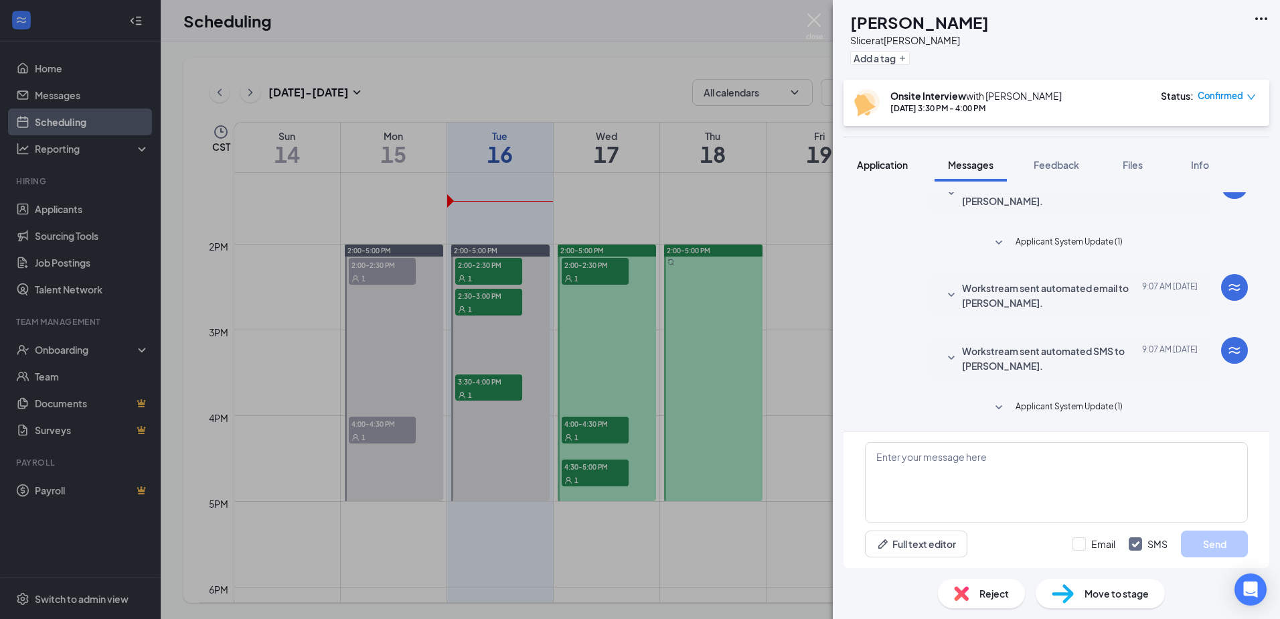
click at [908, 169] on span "Application" at bounding box center [882, 165] width 51 height 12
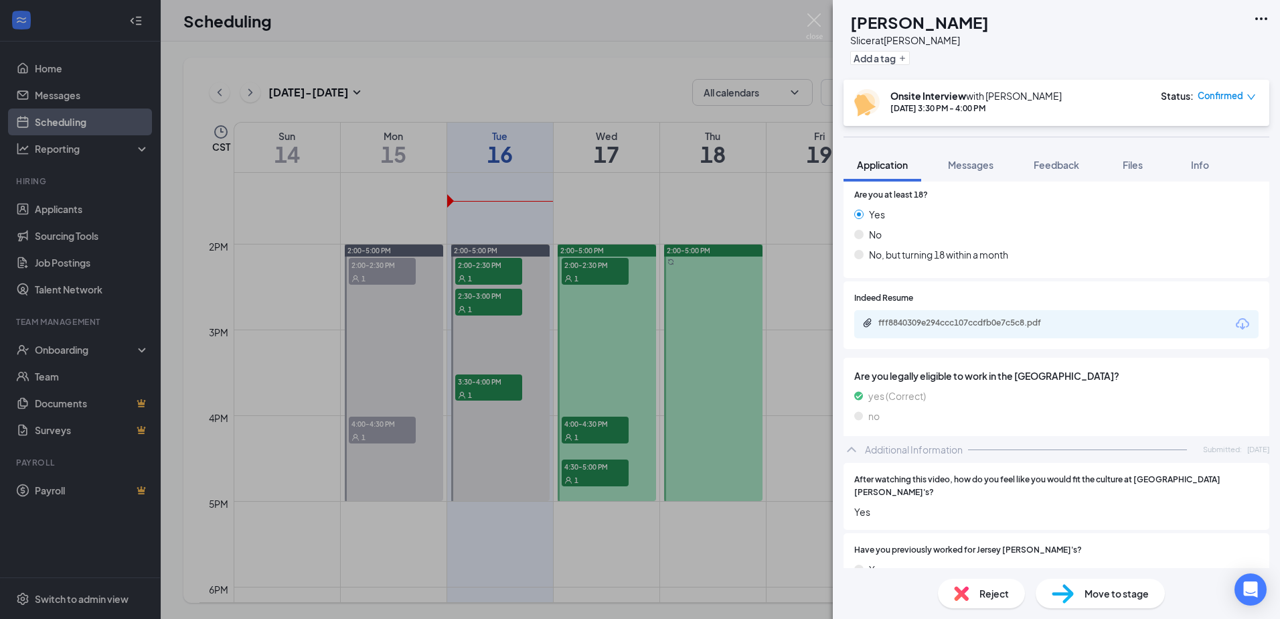
scroll to position [201, 0]
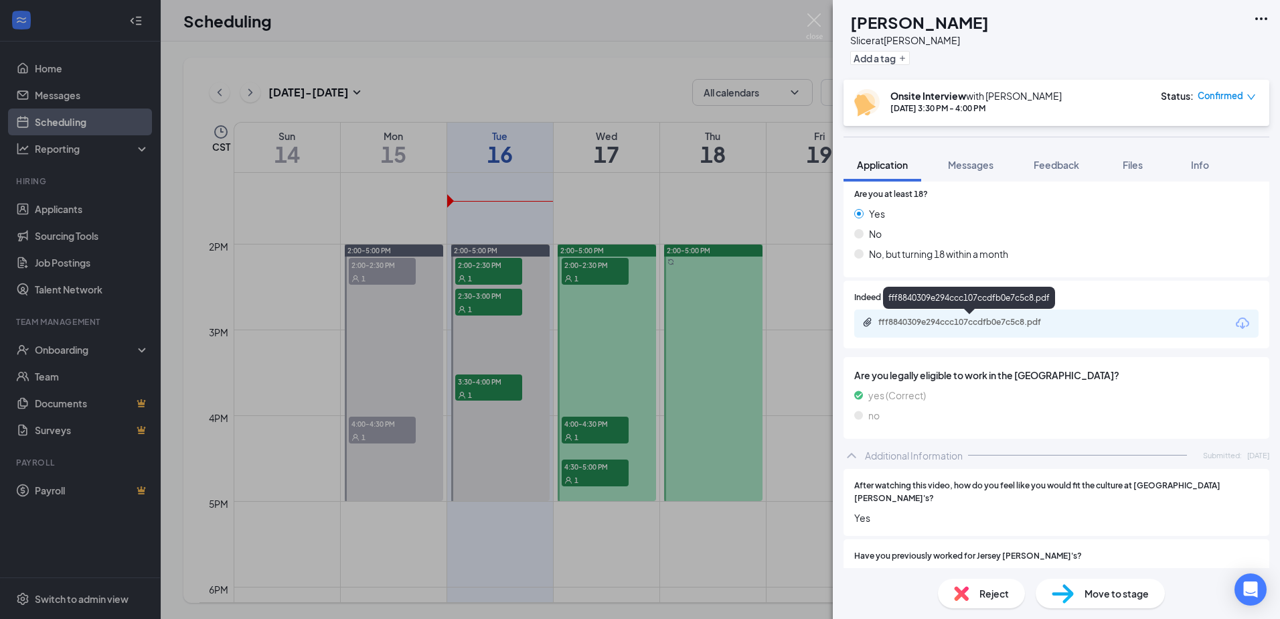
click at [1002, 325] on div "fff8840309e294ccc107ccdfb0e7c5c8.pdf" at bounding box center [971, 322] width 187 height 11
click at [805, 22] on div "CH [PERSON_NAME] Slicer at [PERSON_NAME] Add a tag Onsite Interview with [PERSO…" at bounding box center [640, 309] width 1280 height 619
